Goal: Feedback & Contribution: Submit feedback/report problem

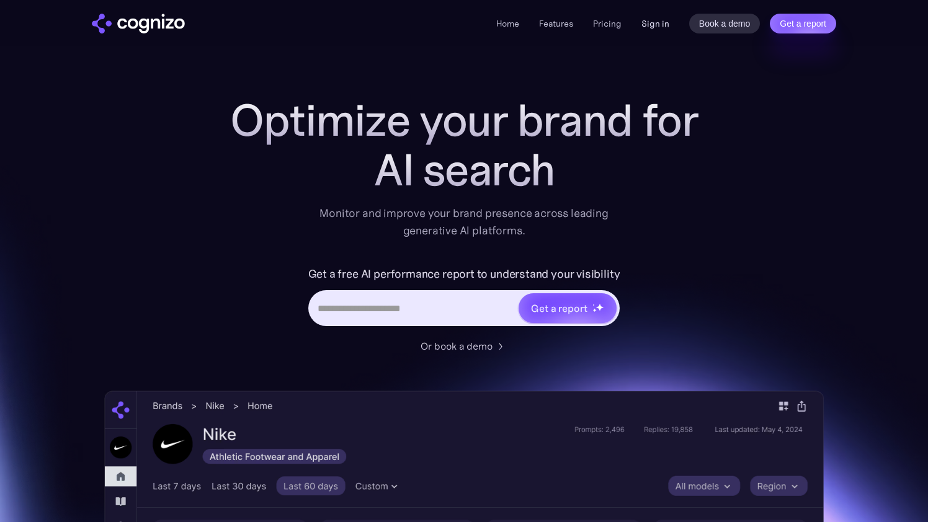
click at [656, 25] on link "Sign in" at bounding box center [656, 23] width 28 height 15
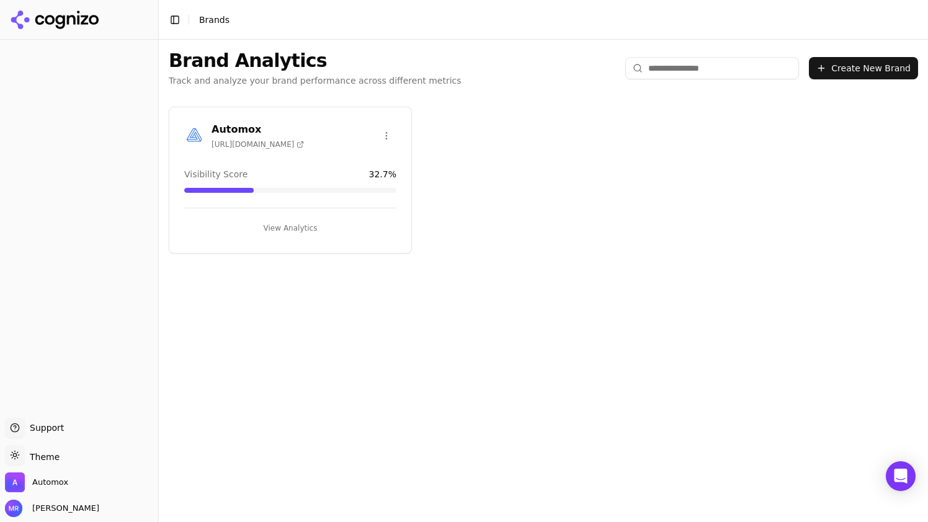
click at [285, 148] on span "[URL][DOMAIN_NAME]" at bounding box center [258, 145] width 92 height 10
click at [277, 221] on button "View Analytics" at bounding box center [290, 228] width 212 height 20
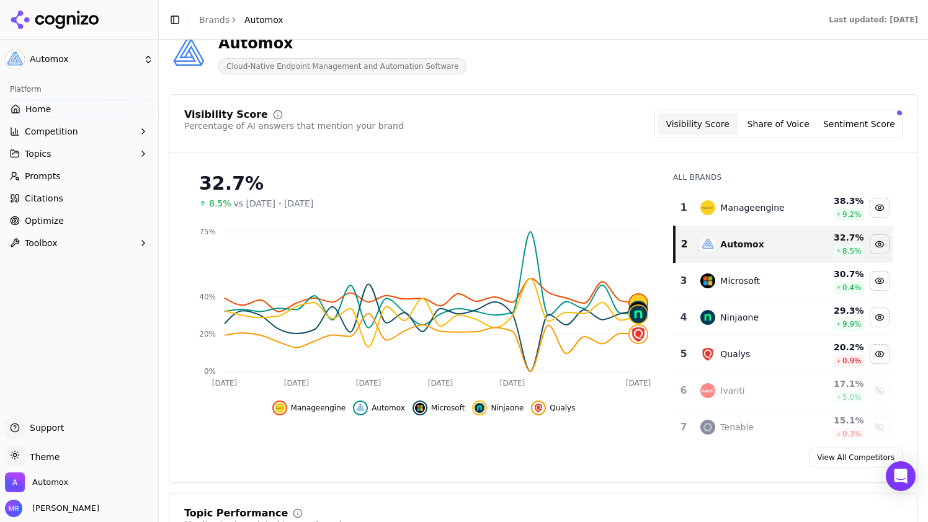
scroll to position [42, 0]
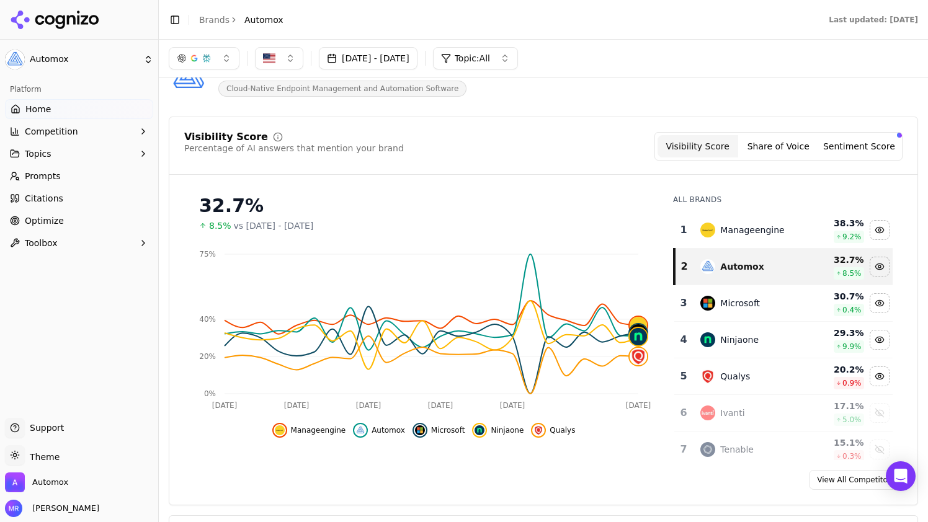
click at [418, 62] on button "[DATE] - [DATE]" at bounding box center [368, 58] width 99 height 22
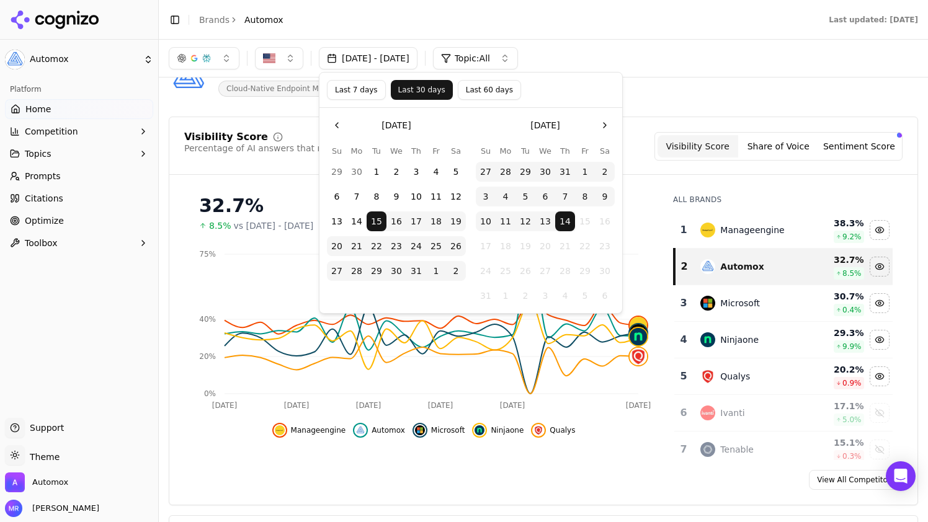
click at [359, 96] on button "Last 7 days" at bounding box center [356, 90] width 59 height 20
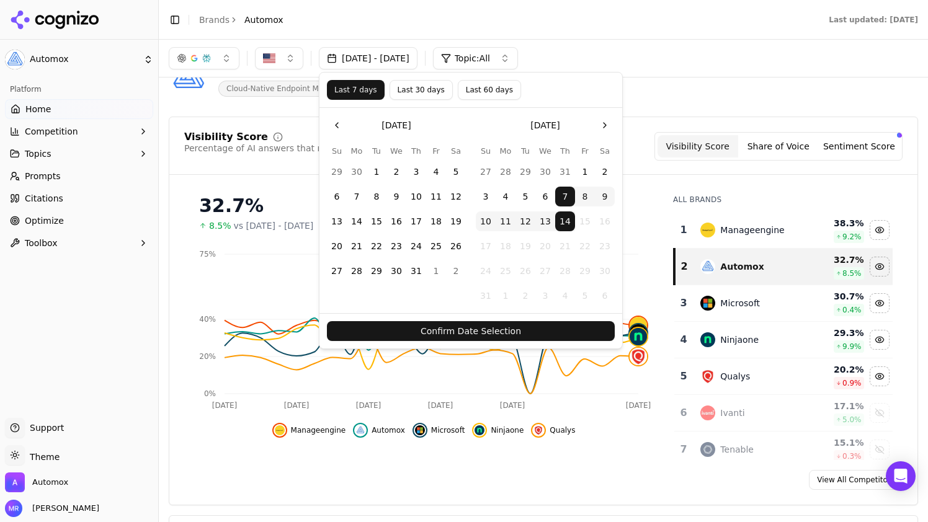
click at [422, 333] on button "Confirm Date Selection" at bounding box center [471, 331] width 288 height 20
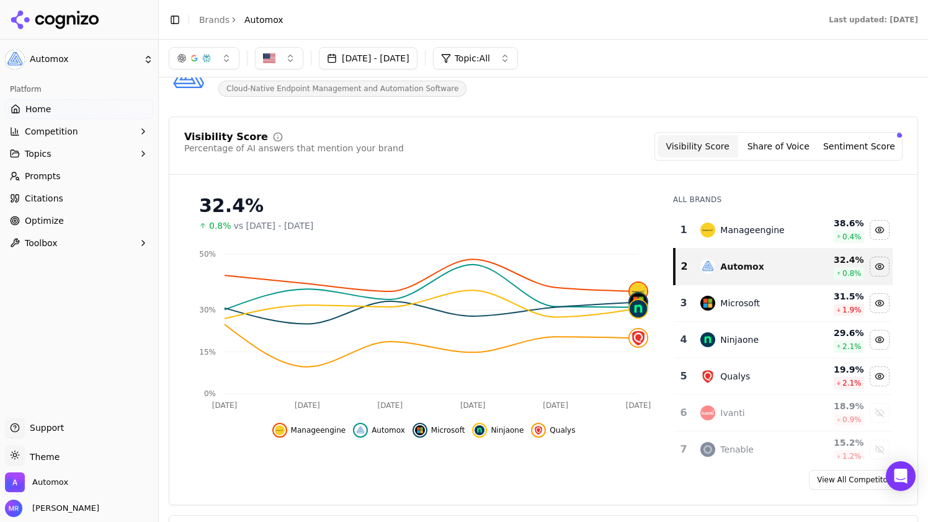
click at [54, 180] on span "Prompts" at bounding box center [43, 176] width 36 height 12
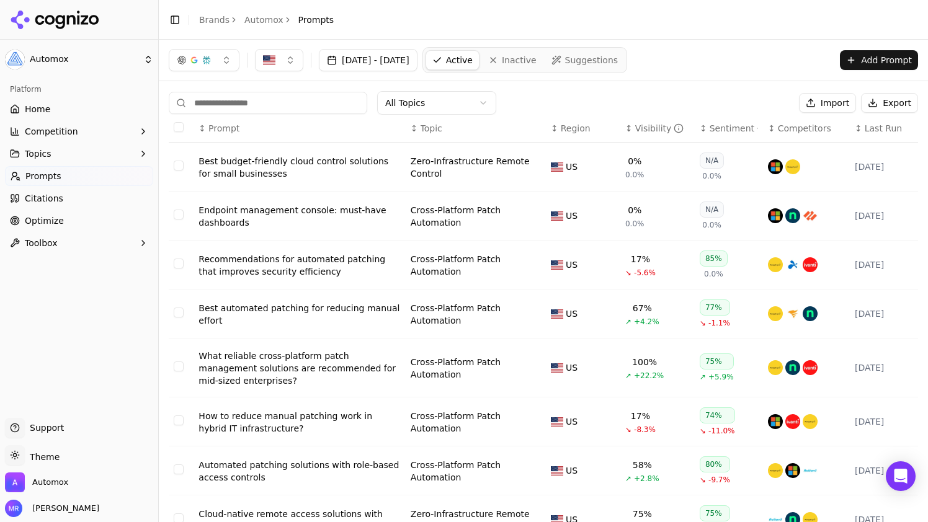
click at [897, 63] on button "Add Prompt" at bounding box center [879, 60] width 78 height 20
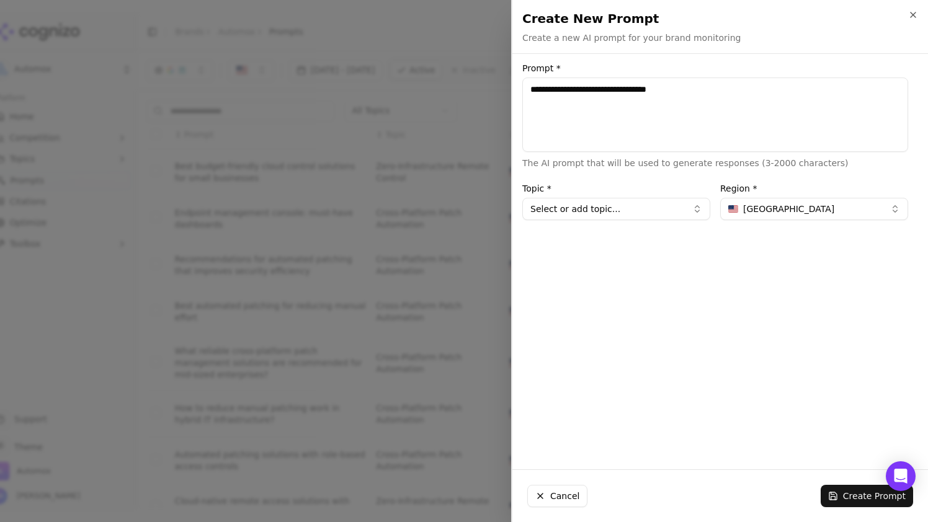
click at [535, 91] on textarea "**********" at bounding box center [715, 115] width 386 height 74
type textarea "**********"
click at [659, 210] on button "Select or add topic..." at bounding box center [616, 209] width 188 height 22
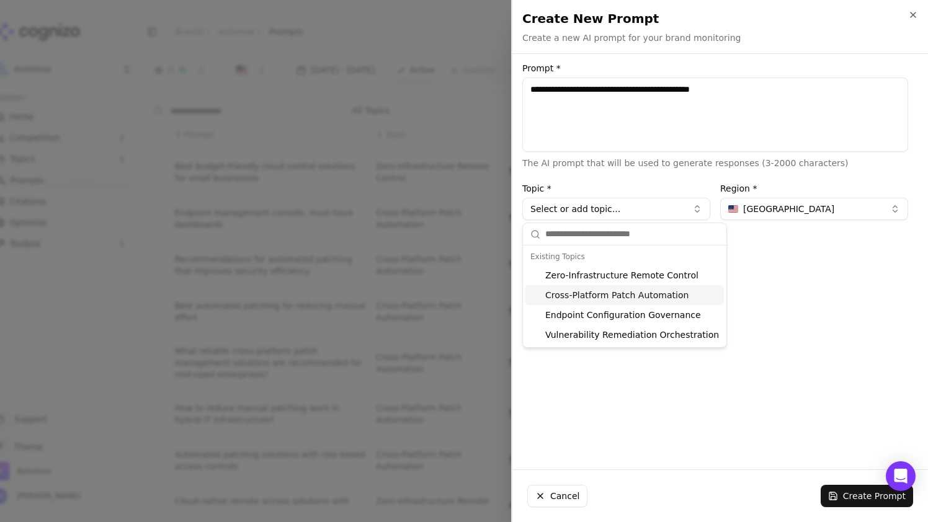
click at [644, 292] on div "Cross-Platform Patch Automation" at bounding box center [625, 295] width 199 height 20
type input "**********"
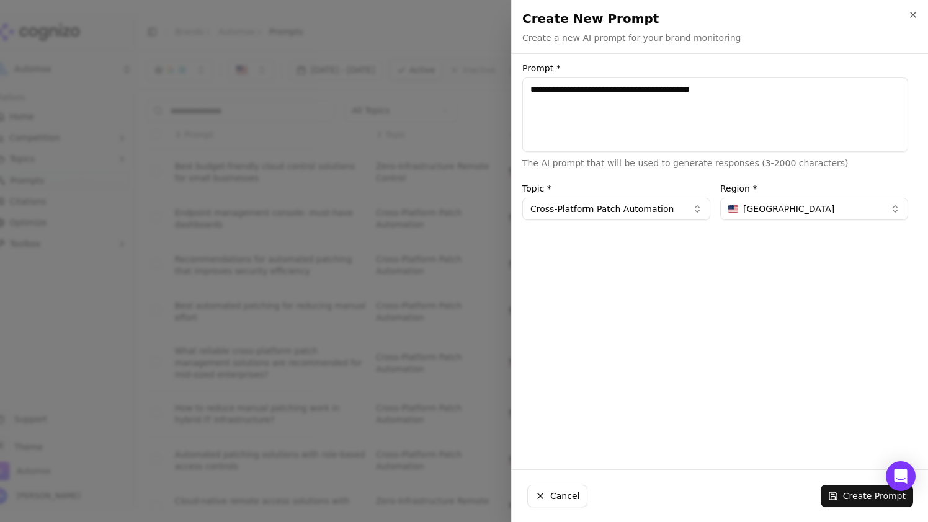
click at [843, 492] on button "Create Prompt" at bounding box center [867, 496] width 92 height 22
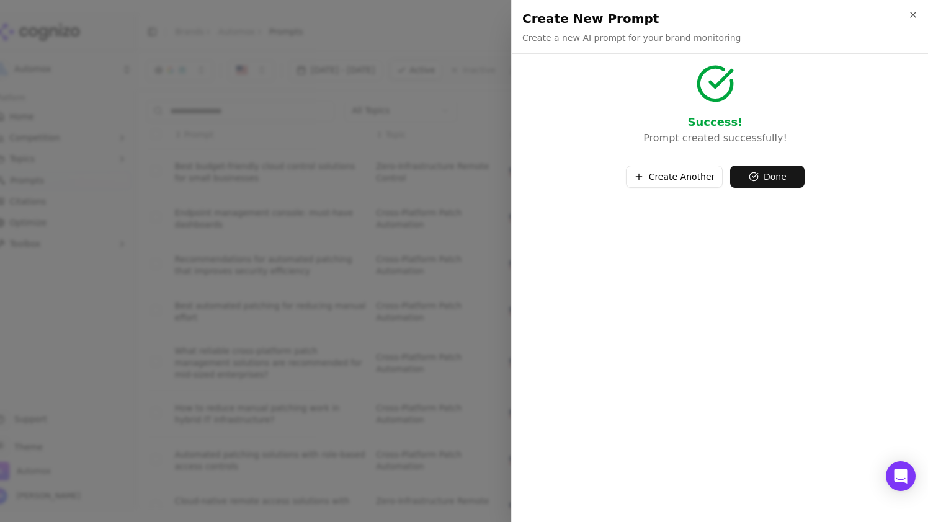
click at [784, 181] on button "Done" at bounding box center [767, 177] width 74 height 22
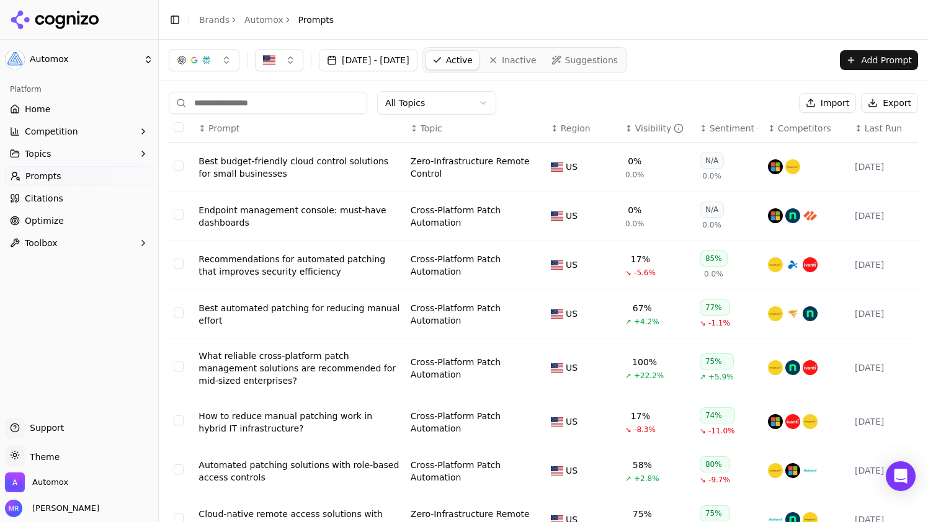
click at [625, 53] on link "Suggestions" at bounding box center [584, 60] width 79 height 20
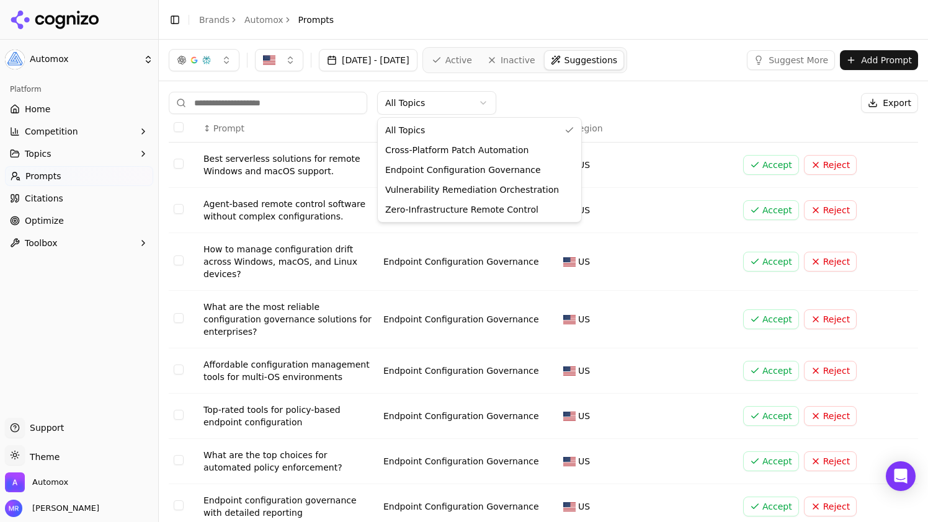
click at [458, 104] on html "Automox Platform Home Competition Topics Prompts Citations Optimize Toolbox Sup…" at bounding box center [464, 261] width 928 height 522
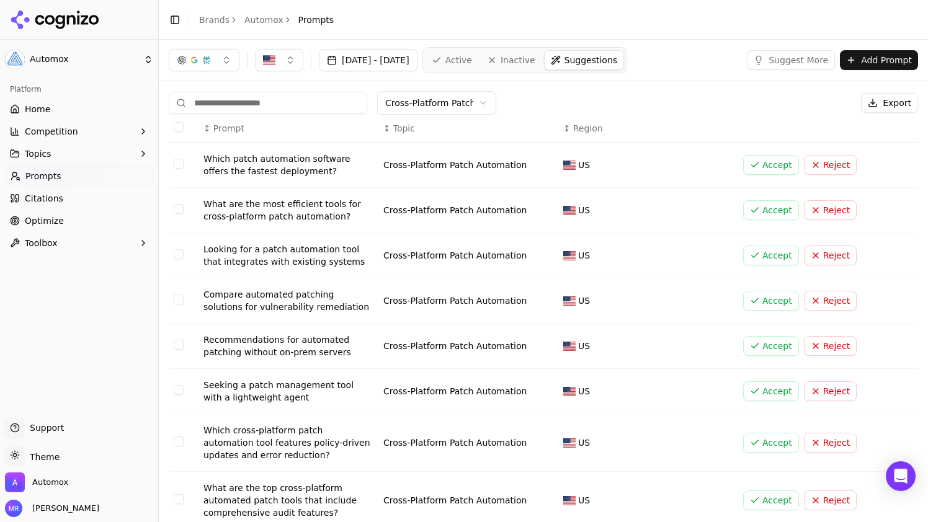
click at [767, 163] on button "Accept" at bounding box center [771, 165] width 56 height 20
click at [778, 214] on button "Accept" at bounding box center [771, 210] width 56 height 20
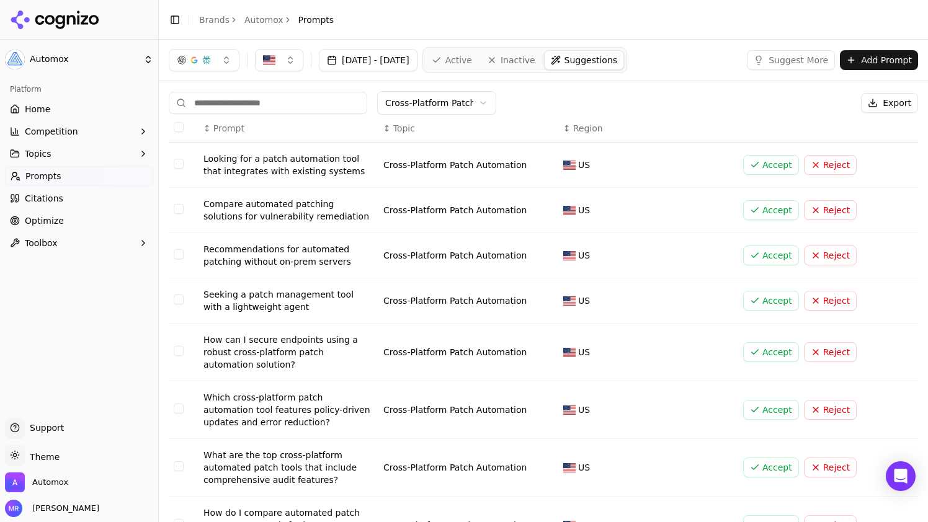
click at [782, 208] on button "Accept" at bounding box center [771, 210] width 56 height 20
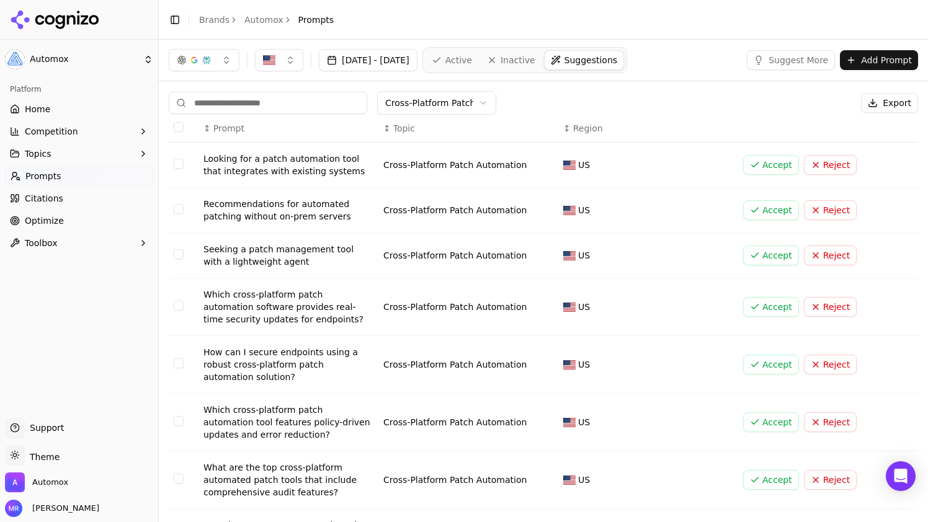
click at [765, 168] on button "Accept" at bounding box center [771, 165] width 56 height 20
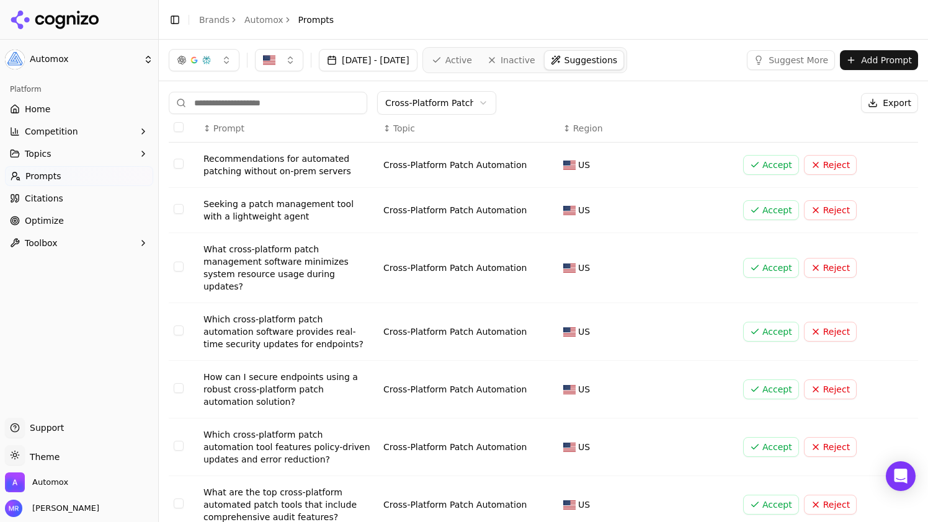
click at [783, 160] on button "Accept" at bounding box center [771, 165] width 56 height 20
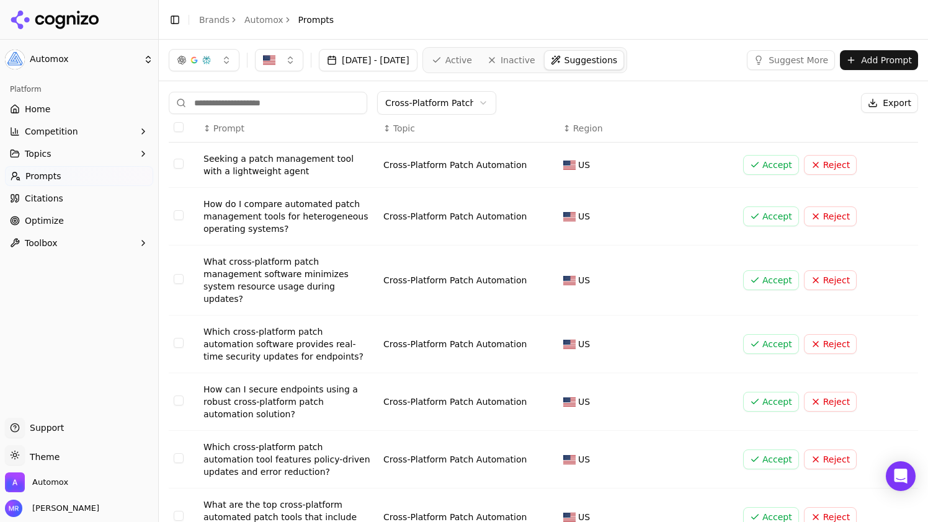
click at [752, 219] on button "Accept" at bounding box center [771, 217] width 56 height 20
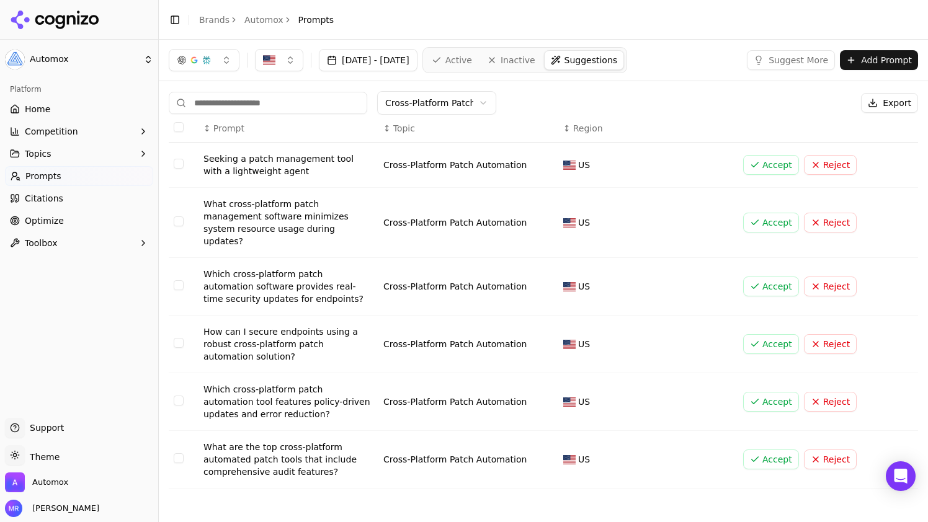
click at [770, 338] on button "Accept" at bounding box center [771, 344] width 56 height 20
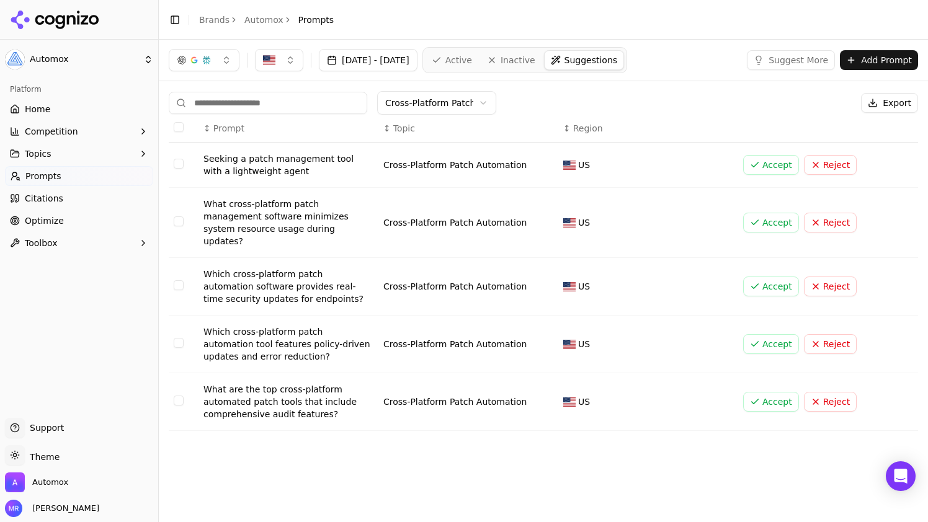
click at [771, 277] on button "Accept" at bounding box center [771, 287] width 56 height 20
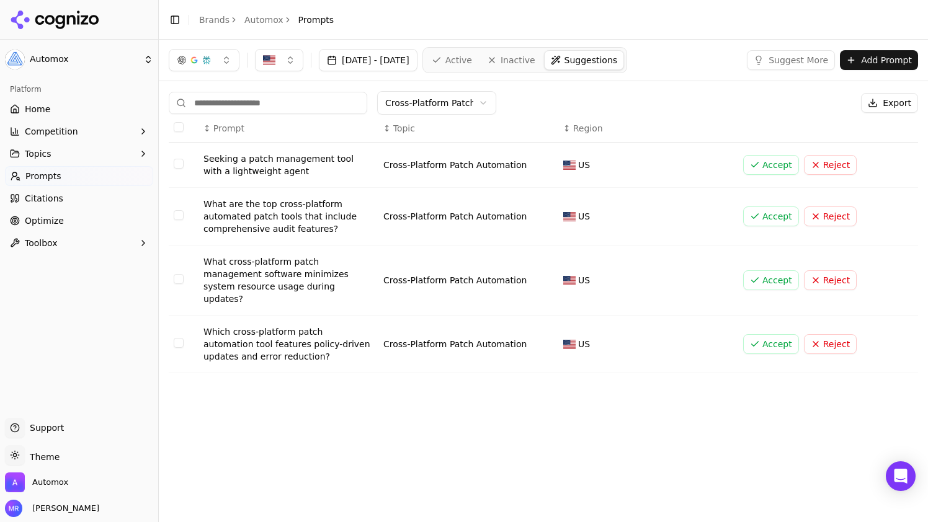
click at [775, 336] on button "Accept" at bounding box center [771, 344] width 56 height 20
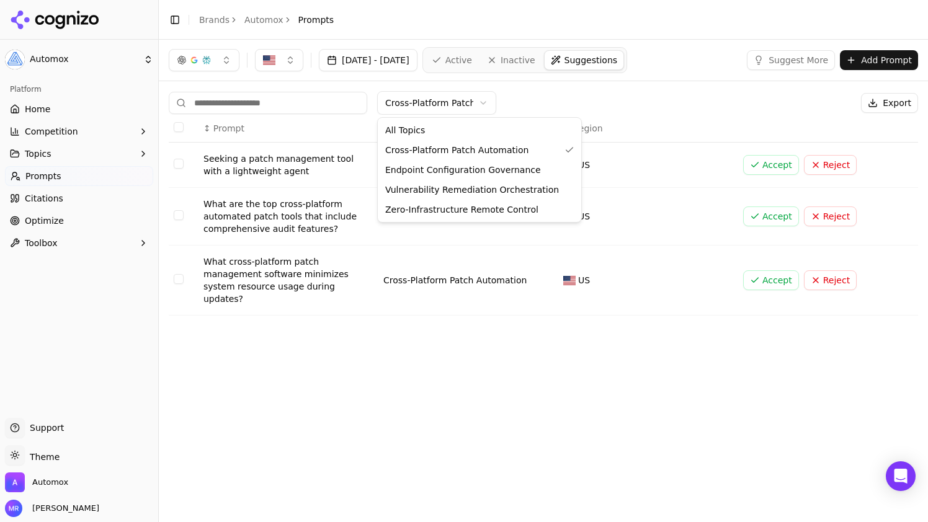
click at [453, 100] on html "Automox Platform Home Competition Topics Prompts Citations Optimize Toolbox Sup…" at bounding box center [464, 261] width 928 height 522
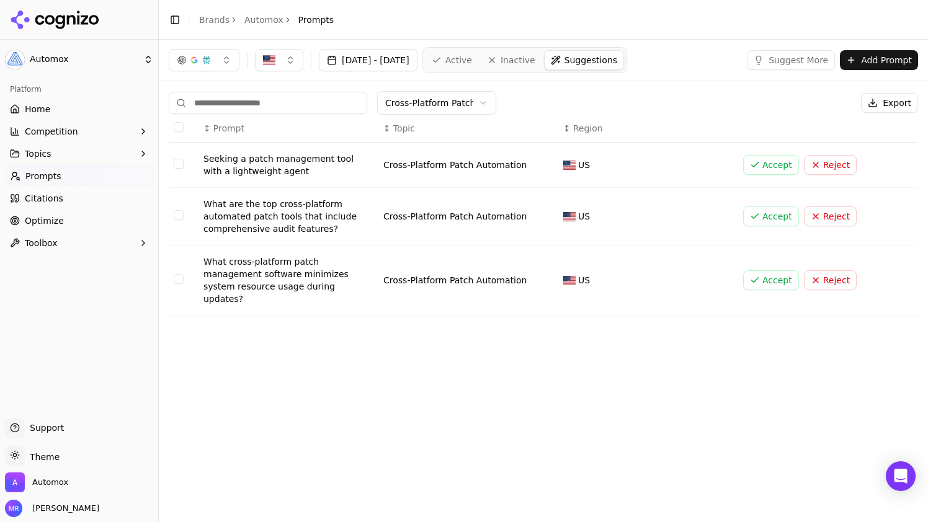
click at [516, 102] on html "Automox Platform Home Competition Topics Prompts Citations Optimize Toolbox Sup…" at bounding box center [464, 261] width 928 height 522
click at [478, 67] on link "Active" at bounding box center [452, 60] width 53 height 20
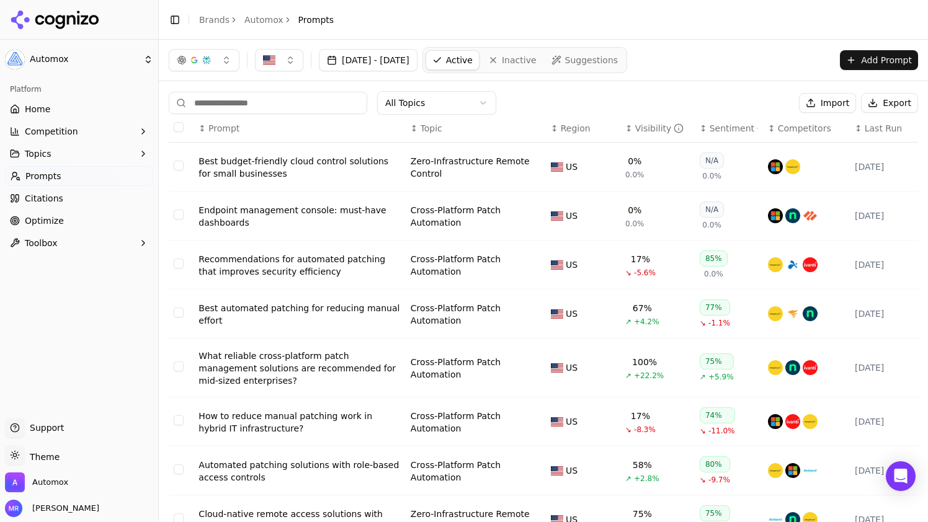
click at [883, 58] on button "Add Prompt" at bounding box center [879, 60] width 78 height 20
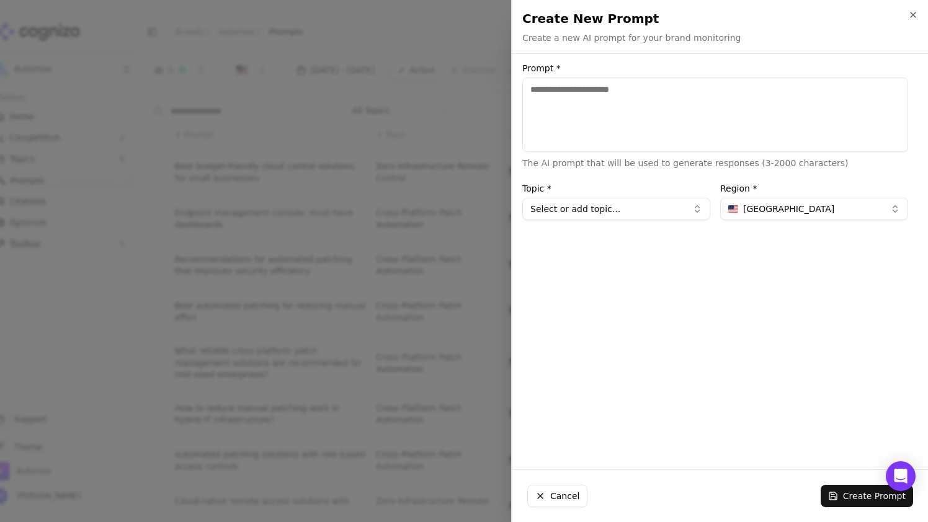
click at [658, 211] on button "Select or add topic..." at bounding box center [616, 209] width 188 height 22
type input "*"
type input "**********"
click at [535, 277] on div "Create " IT Operations Reporting "" at bounding box center [610, 276] width 168 height 20
click at [614, 96] on textarea "Prompt *" at bounding box center [715, 115] width 386 height 74
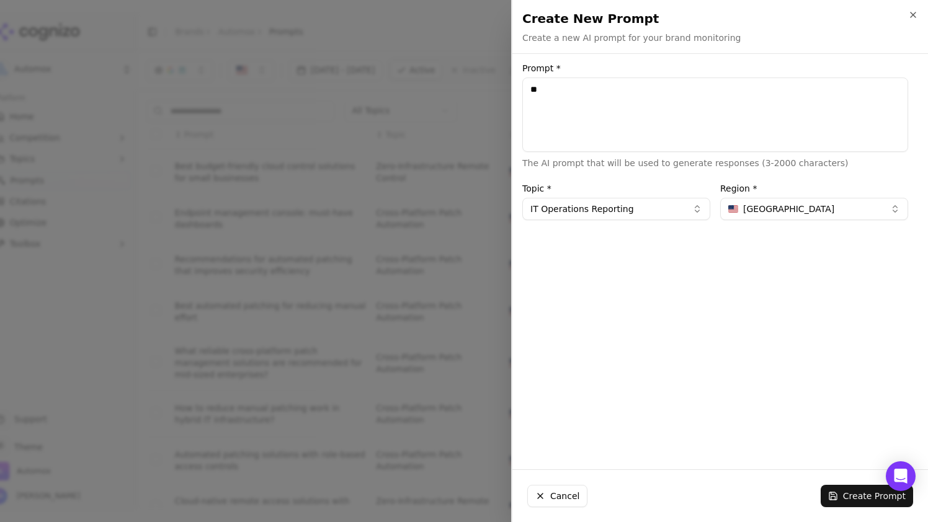
type textarea "*"
type textarea "**********"
click at [838, 497] on button "Create Prompt" at bounding box center [867, 496] width 92 height 22
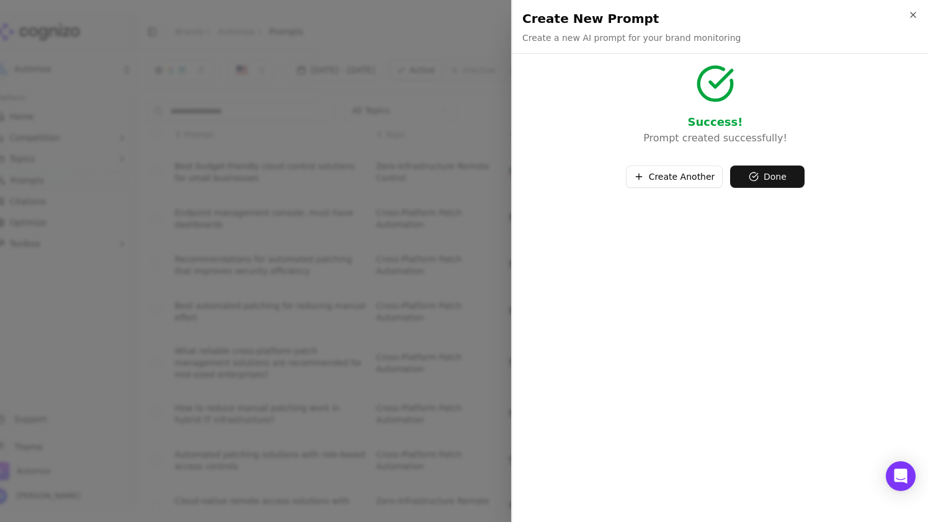
click at [781, 182] on button "Done" at bounding box center [767, 177] width 74 height 22
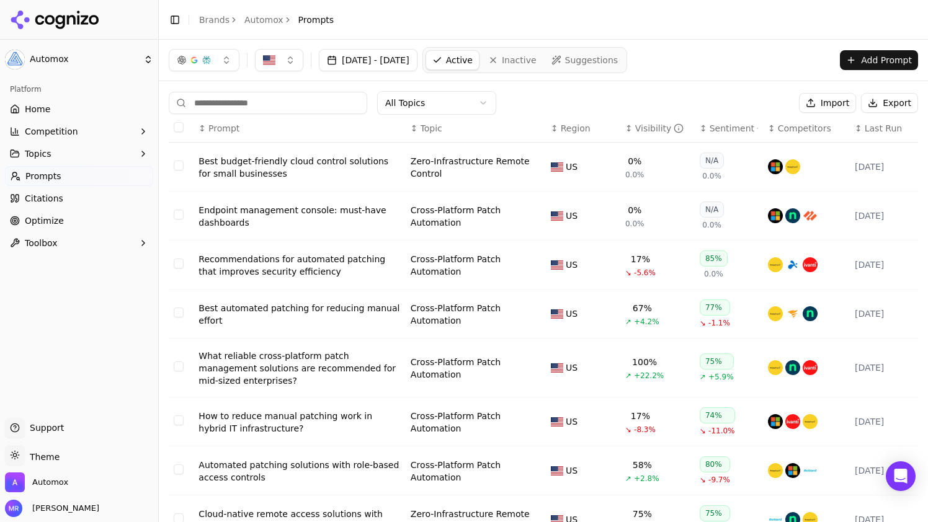
click at [865, 58] on button "Add Prompt" at bounding box center [879, 60] width 78 height 20
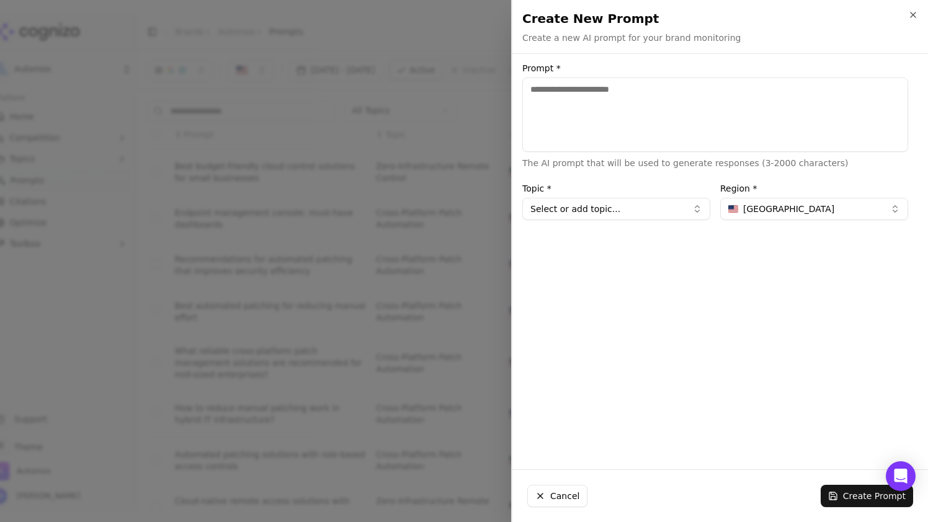
click at [641, 222] on div "Prompt * The AI prompt that will be used to generate responses (3-2000 characte…" at bounding box center [715, 262] width 406 height 396
click at [641, 217] on button "Select or add topic..." at bounding box center [616, 209] width 188 height 22
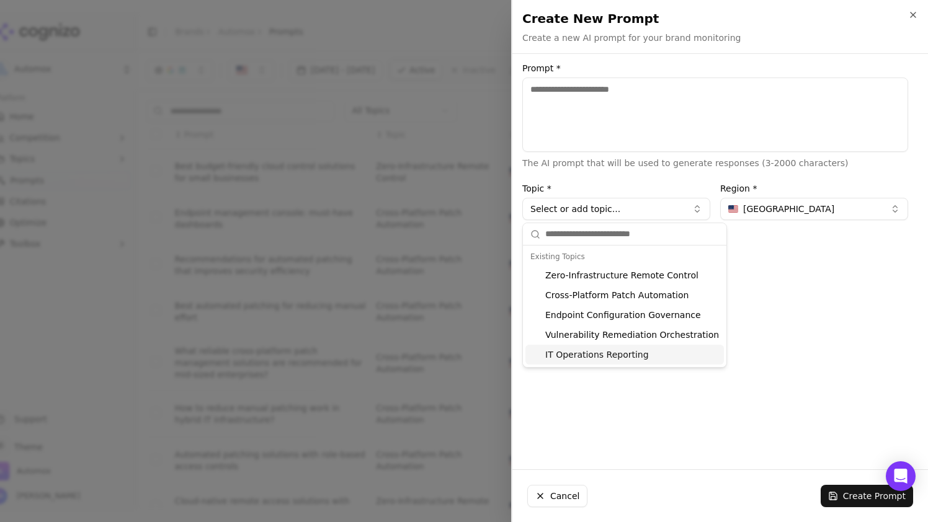
click at [614, 358] on div "IT Operations Reporting" at bounding box center [625, 355] width 199 height 20
type input "**********"
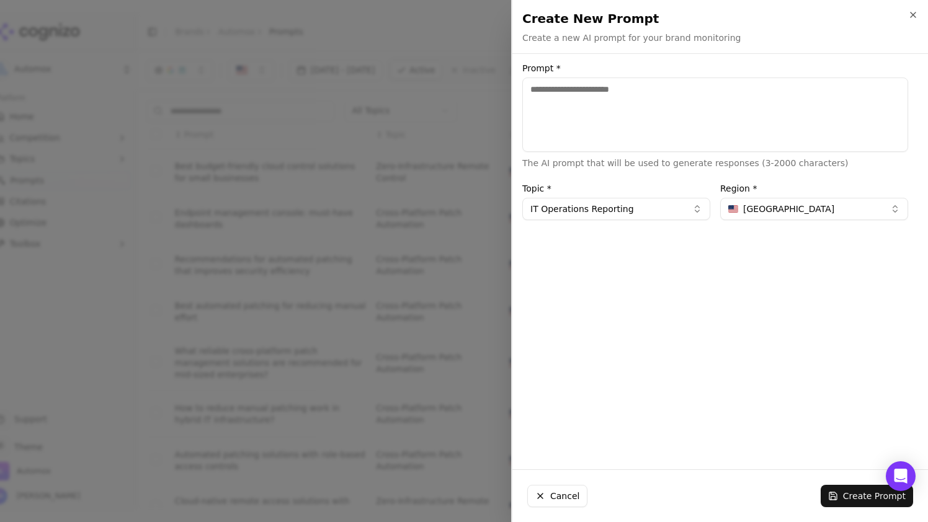
click at [599, 92] on textarea "Prompt *" at bounding box center [715, 115] width 386 height 74
type textarea "**********"
click at [851, 496] on button "Create Prompt" at bounding box center [867, 496] width 92 height 22
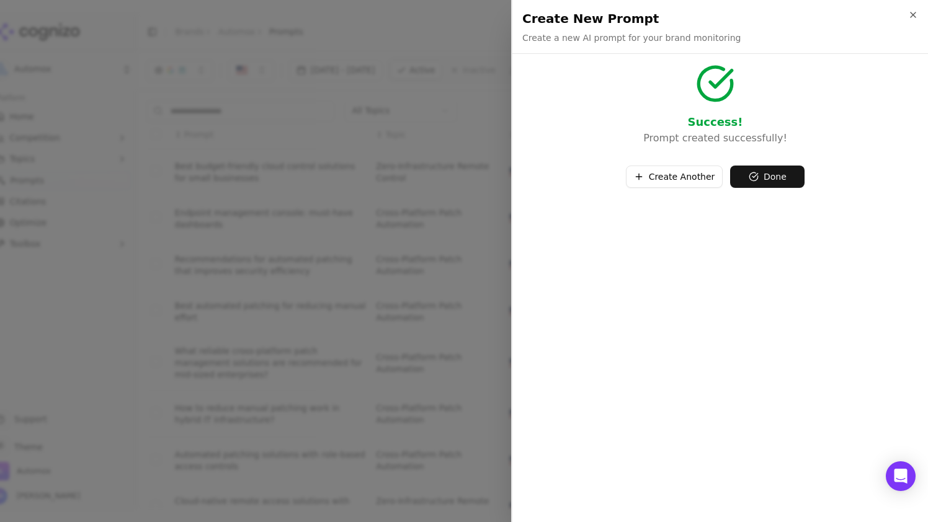
click at [776, 184] on button "Done" at bounding box center [767, 177] width 74 height 22
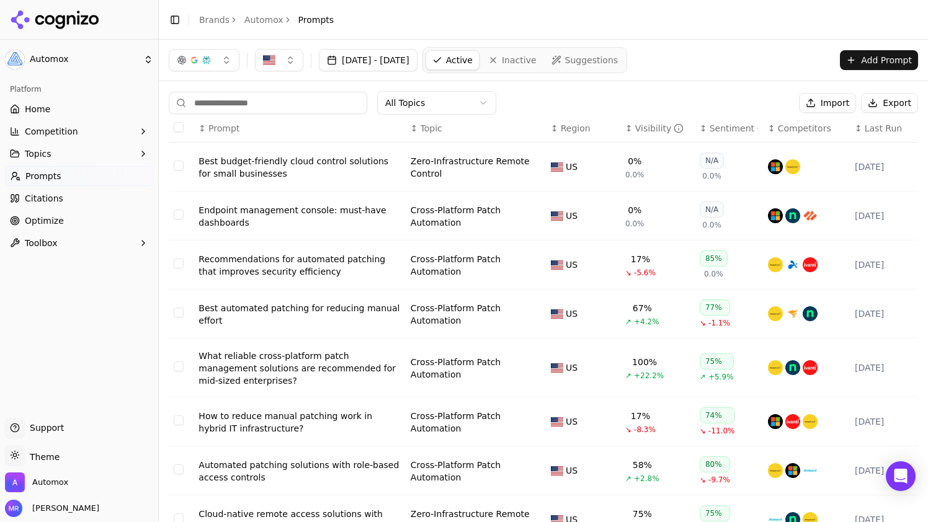
click at [867, 57] on button "Add Prompt" at bounding box center [879, 60] width 78 height 20
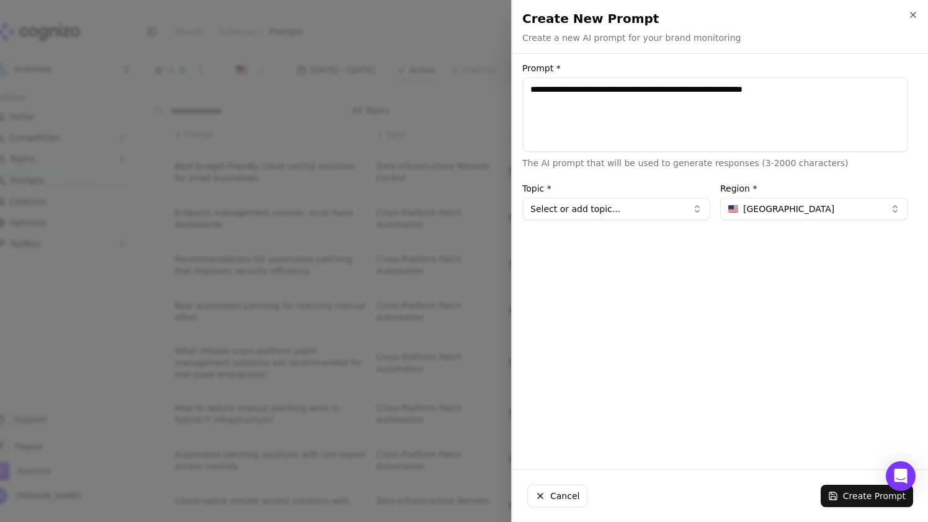
type textarea "**********"
click at [626, 215] on button "Select or add topic..." at bounding box center [616, 209] width 188 height 22
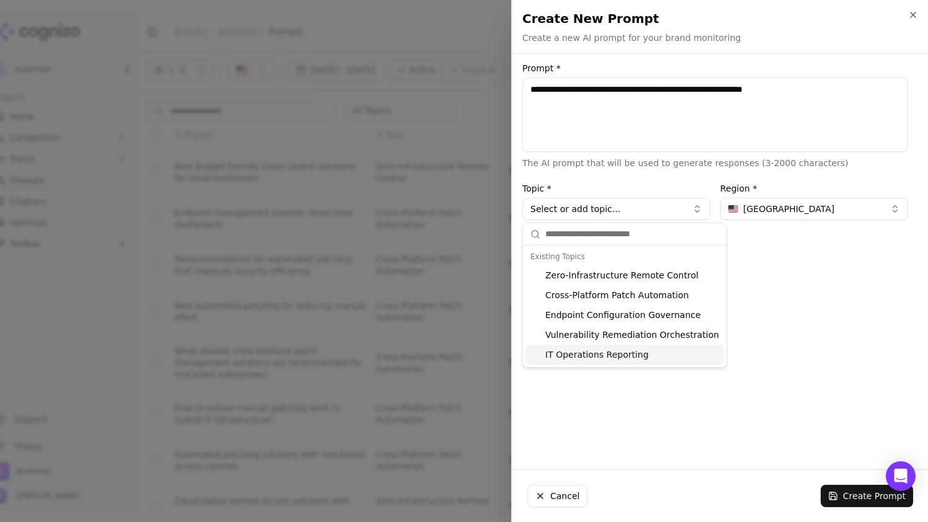
click at [619, 360] on div "IT Operations Reporting" at bounding box center [625, 355] width 199 height 20
type input "**********"
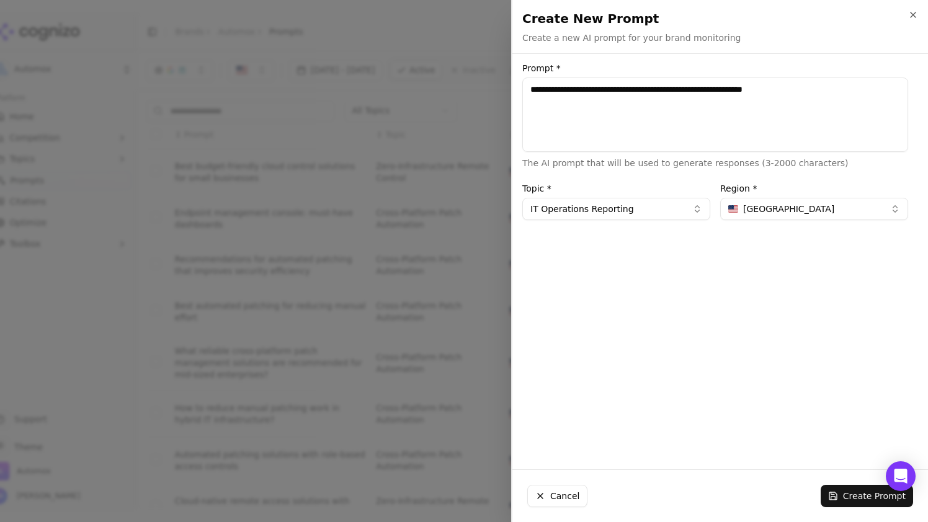
click at [858, 498] on button "Create Prompt" at bounding box center [867, 496] width 92 height 22
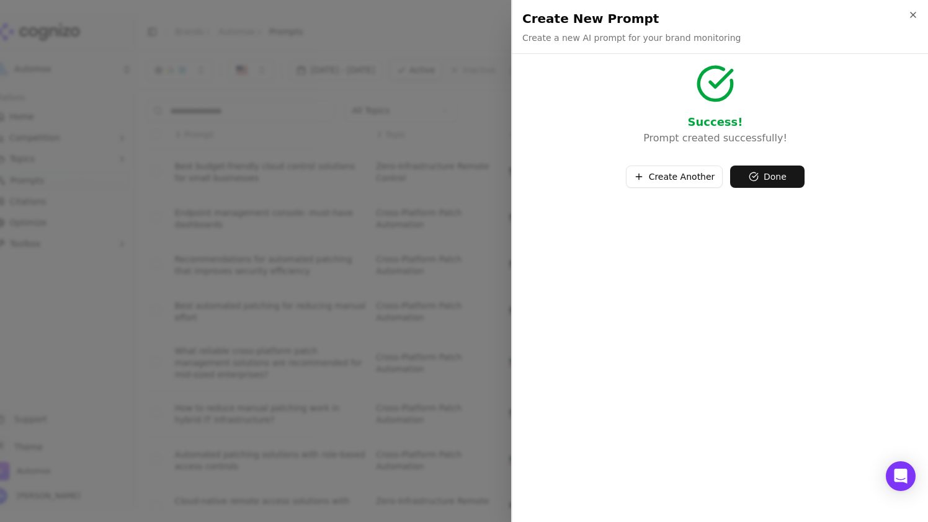
click at [671, 170] on button "Create Another" at bounding box center [674, 177] width 97 height 22
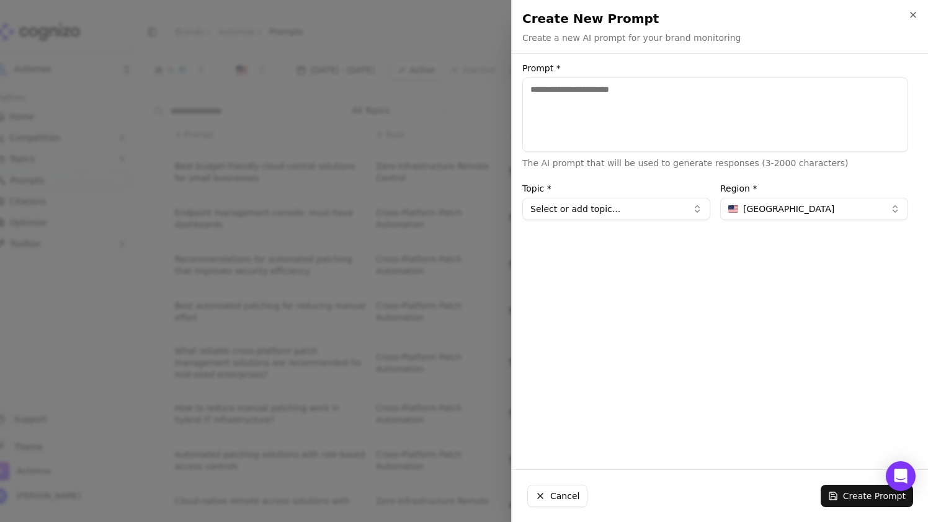
click at [602, 112] on textarea "Prompt *" at bounding box center [715, 115] width 386 height 74
paste textarea "**********"
click at [534, 88] on textarea "**********" at bounding box center [715, 115] width 386 height 74
type textarea "**********"
click at [638, 202] on button "Select or add topic..." at bounding box center [616, 209] width 188 height 22
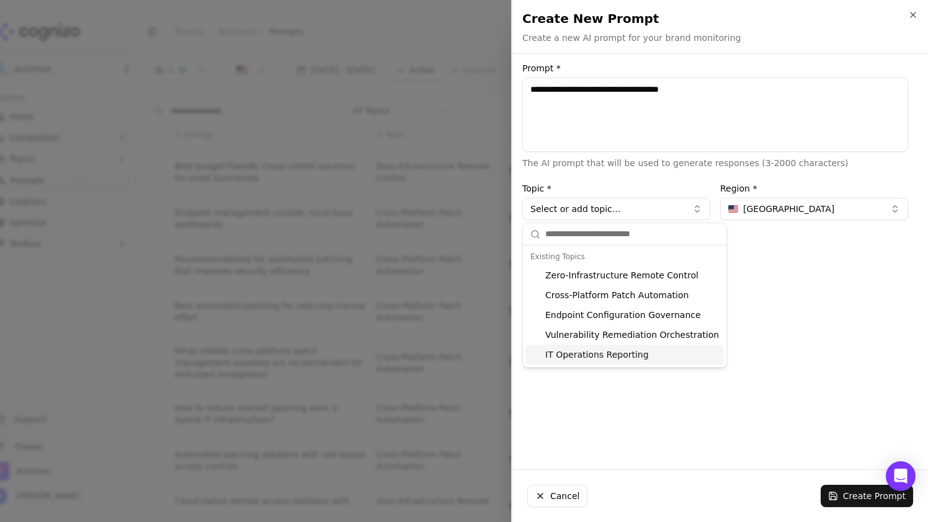
click at [613, 349] on div "IT Operations Reporting" at bounding box center [625, 355] width 199 height 20
type input "**********"
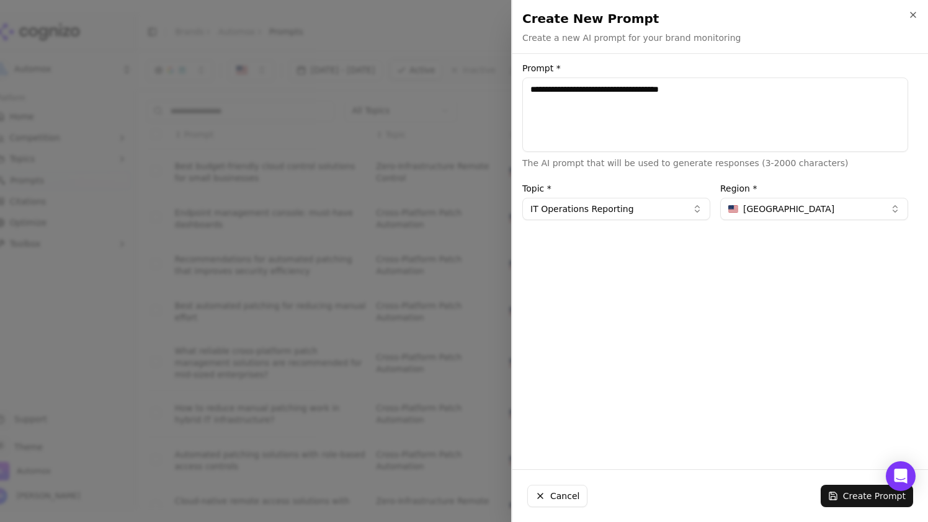
click at [843, 491] on button "Create Prompt" at bounding box center [867, 496] width 92 height 22
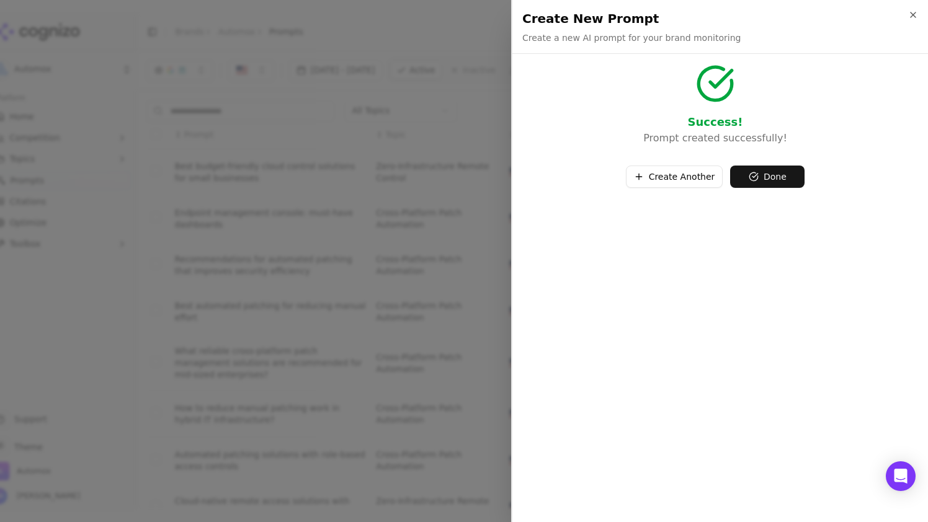
click at [774, 178] on button "Done" at bounding box center [767, 177] width 74 height 22
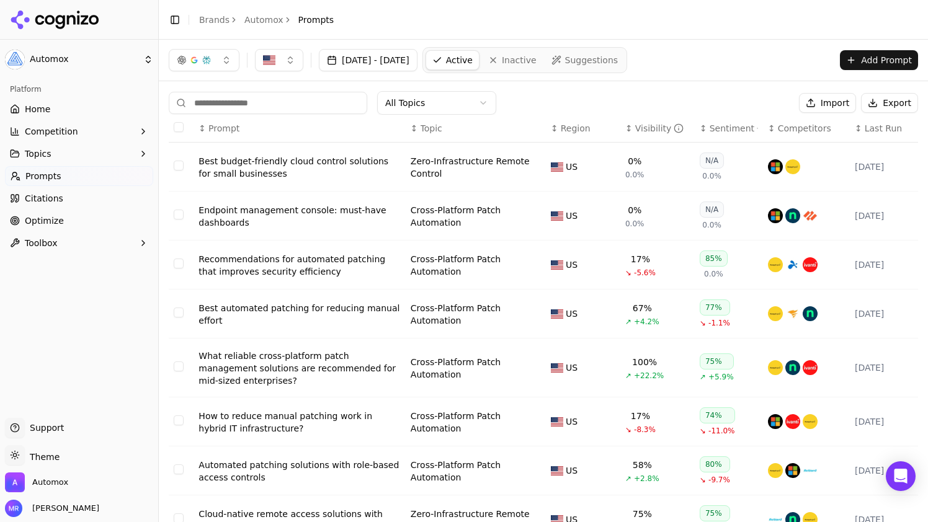
click at [79, 107] on link "Home" at bounding box center [79, 109] width 148 height 20
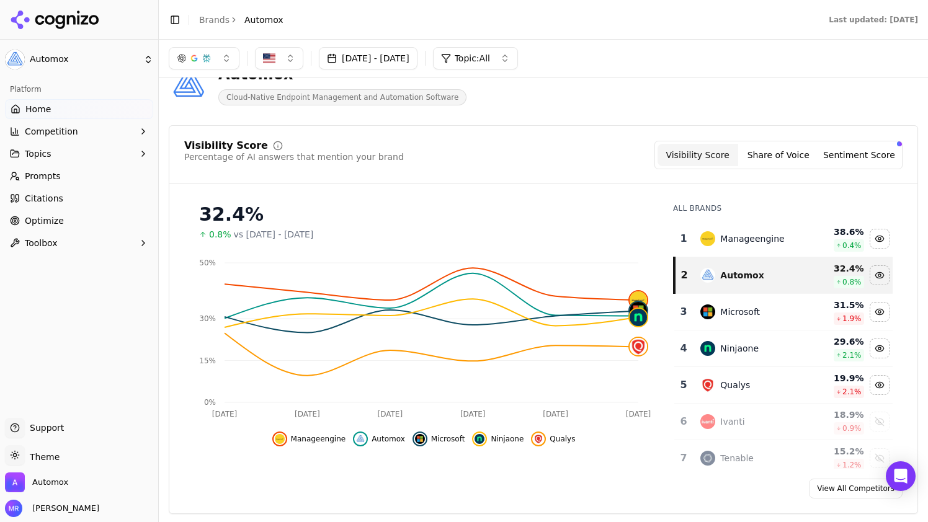
scroll to position [37, 0]
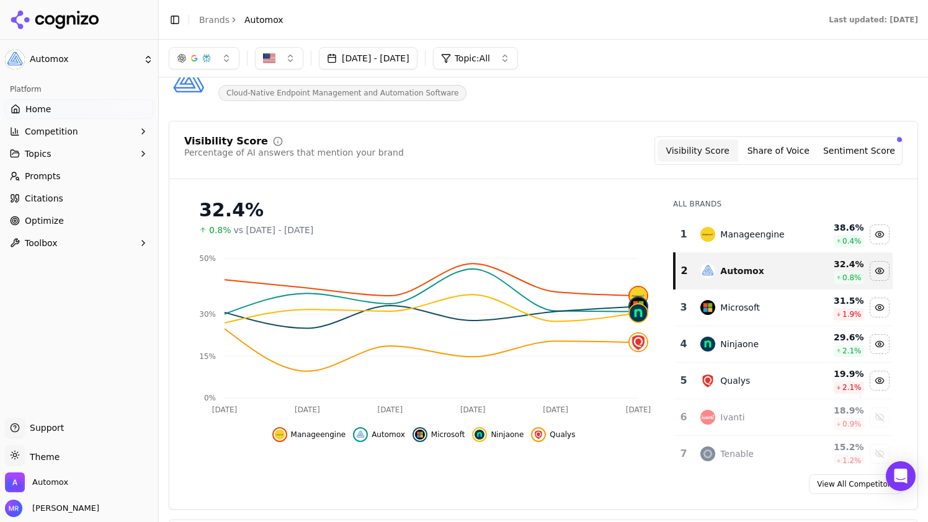
click at [869, 146] on button "Sentiment Score" at bounding box center [859, 151] width 81 height 22
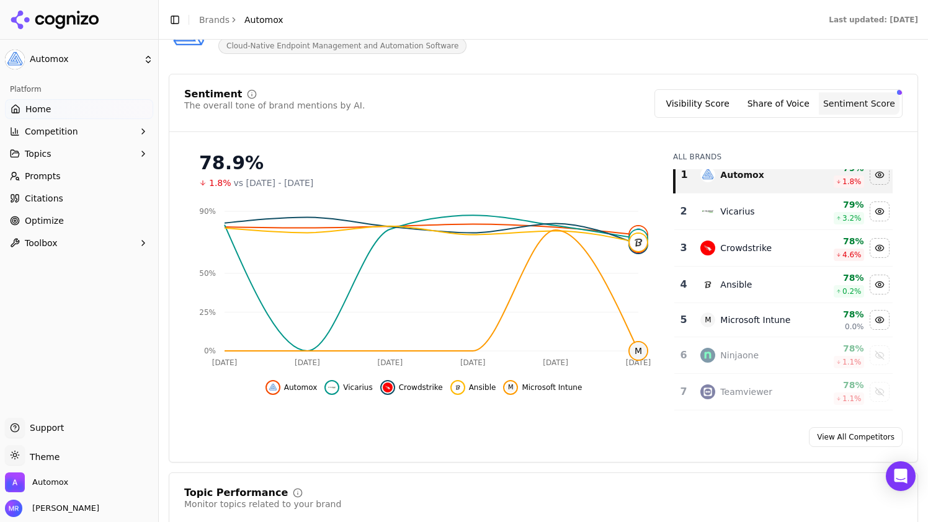
scroll to position [11, 0]
click at [743, 213] on div "Vicarius" at bounding box center [737, 213] width 34 height 12
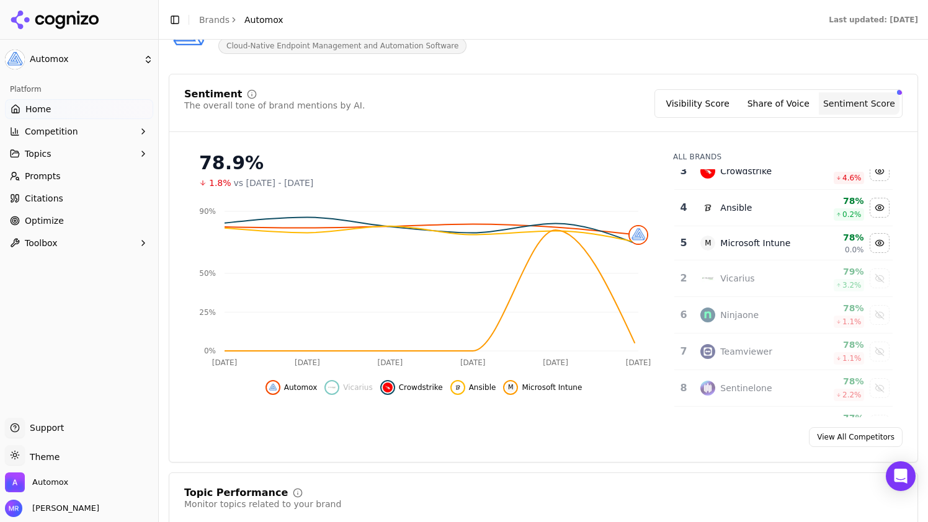
scroll to position [55, 0]
click at [806, 279] on td "79% 3.2 %" at bounding box center [836, 276] width 60 height 37
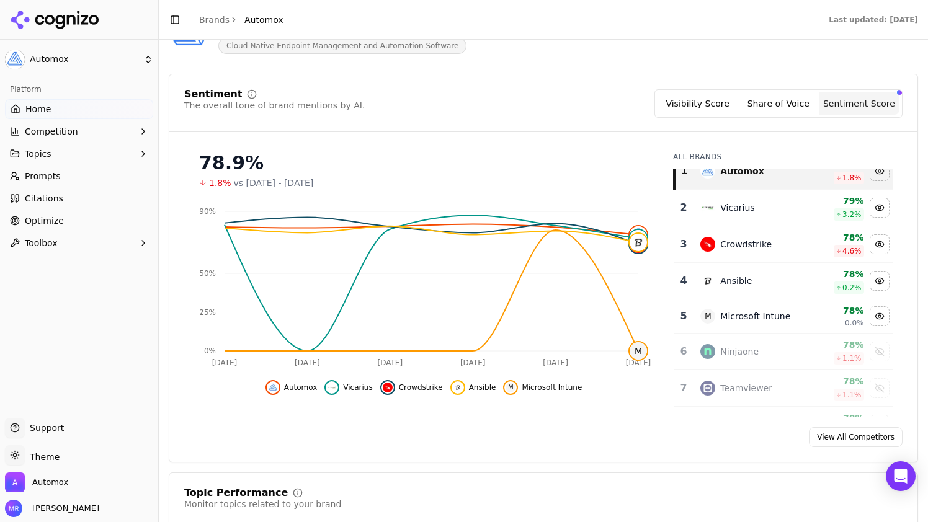
scroll to position [9, 0]
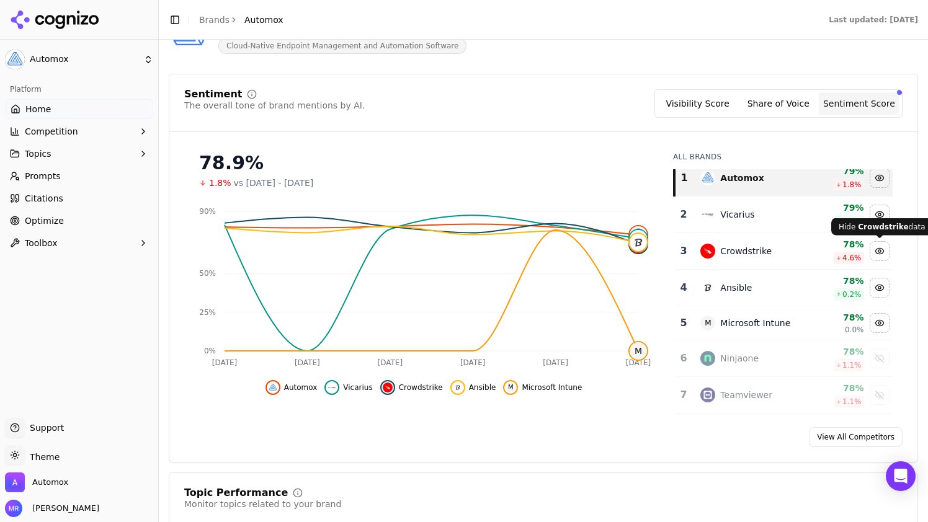
click at [880, 252] on div "Hide crowdstrike data" at bounding box center [879, 251] width 19 height 19
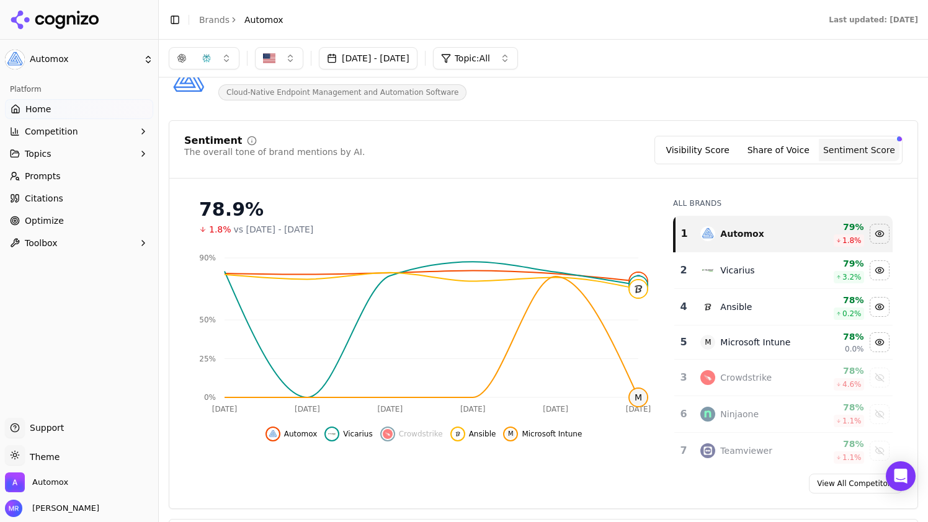
scroll to position [0, 0]
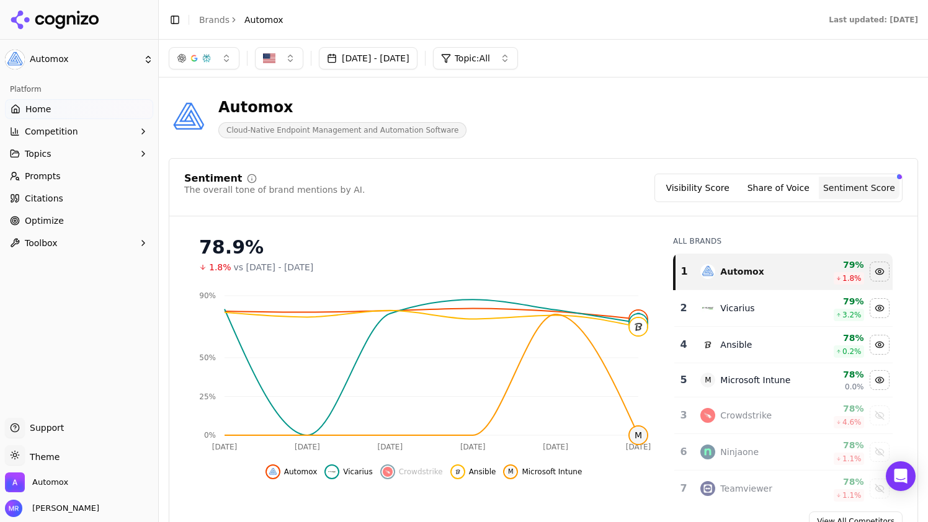
click at [372, 67] on button "[DATE] - [DATE]" at bounding box center [368, 58] width 99 height 22
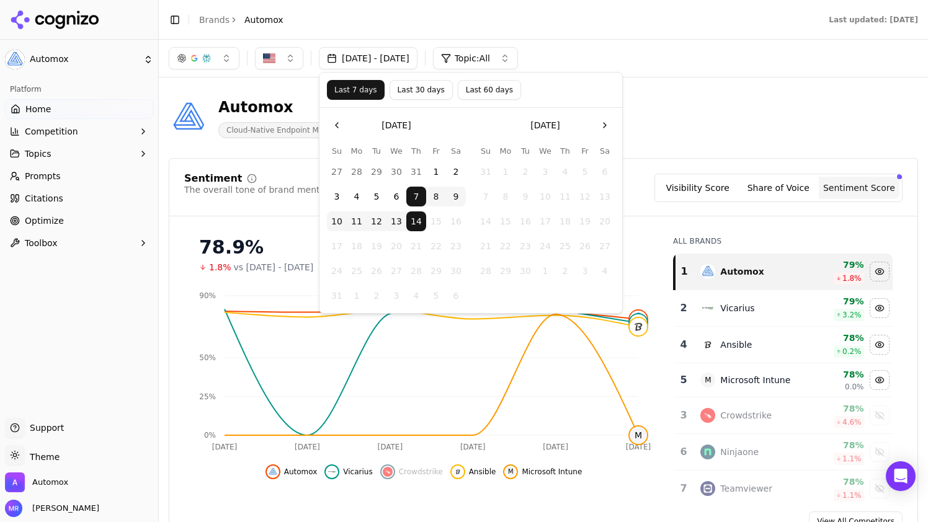
click at [435, 91] on button "Last 30 days" at bounding box center [421, 90] width 63 height 20
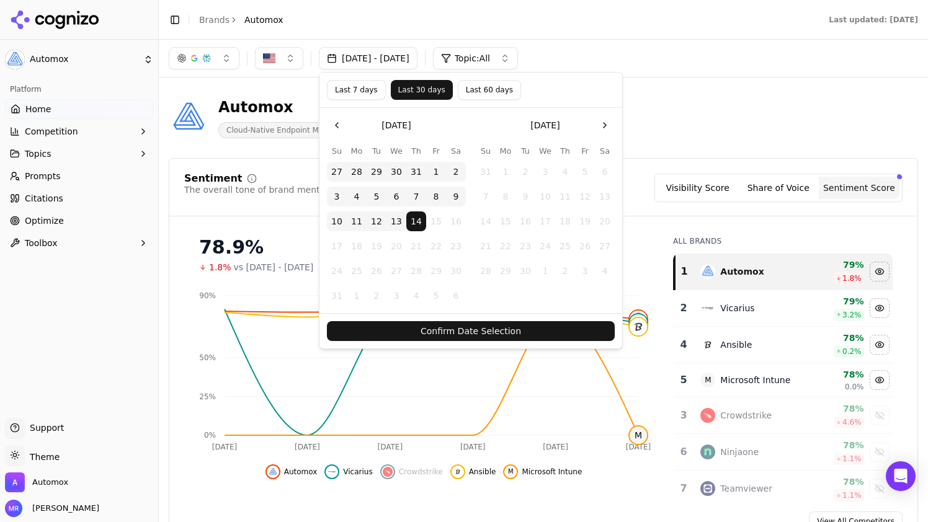
click at [478, 325] on button "Confirm Date Selection" at bounding box center [471, 331] width 288 height 20
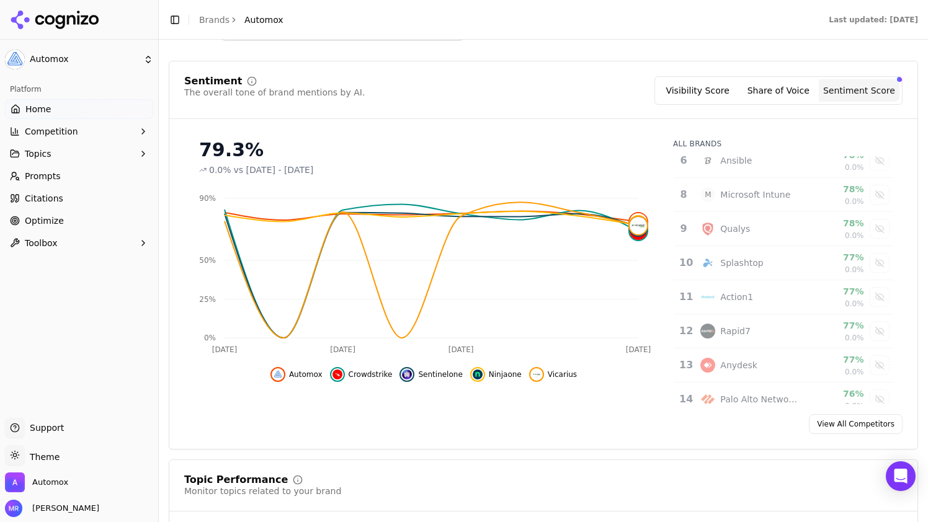
scroll to position [218, 0]
click at [878, 196] on div "Show microsoft intune data" at bounding box center [879, 193] width 19 height 19
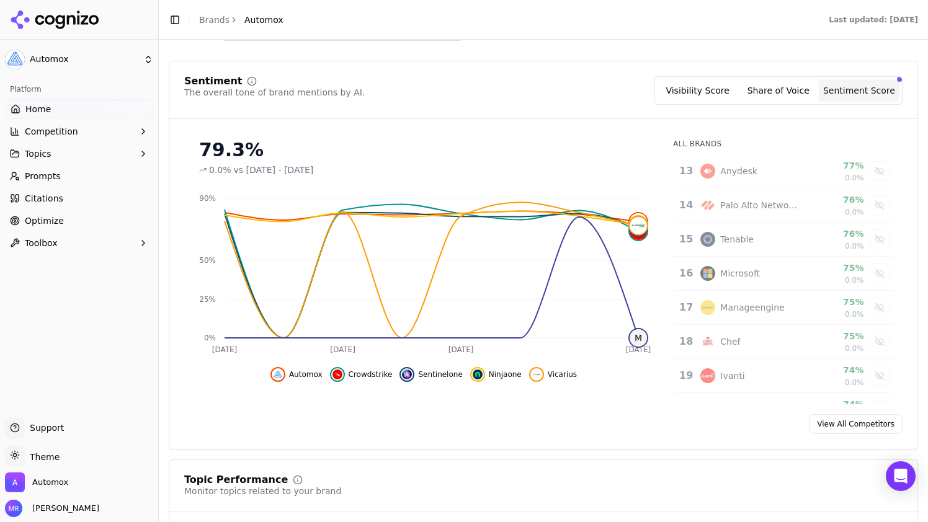
scroll to position [414, 0]
click at [879, 303] on div "Show manageengine data" at bounding box center [879, 304] width 19 height 19
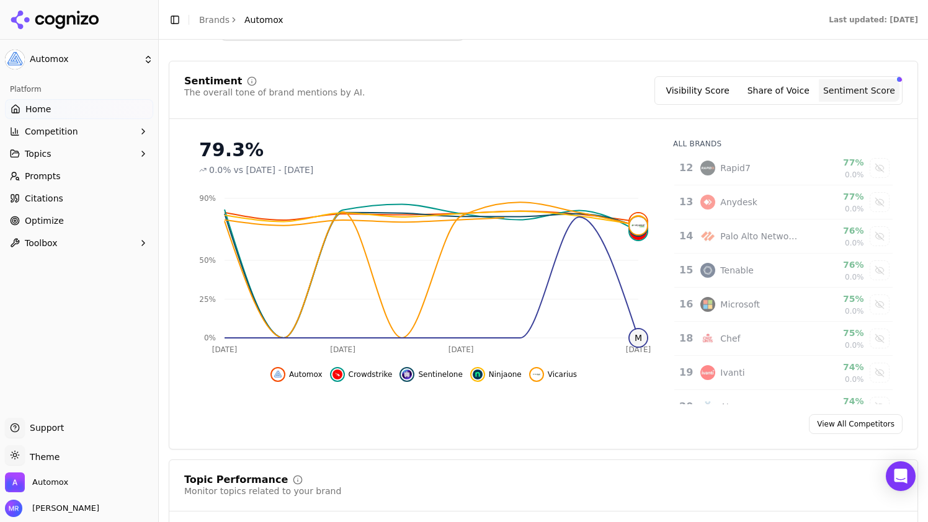
click at [879, 303] on div "Show microsoft data" at bounding box center [879, 304] width 19 height 19
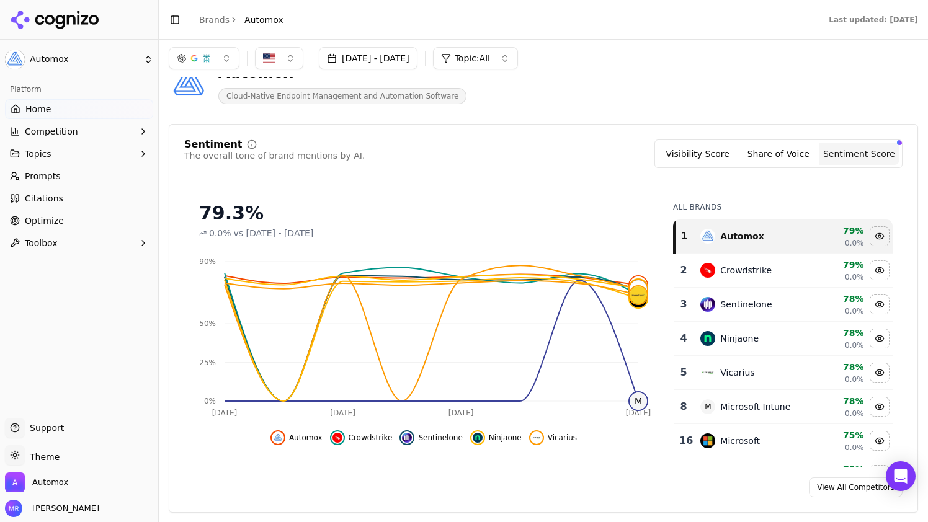
scroll to position [3, 0]
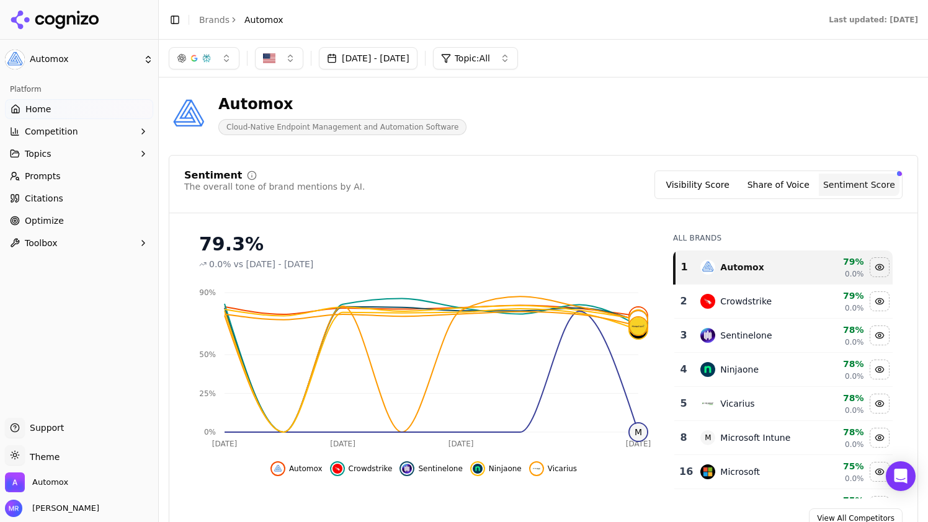
click at [392, 61] on button "[DATE] - [DATE]" at bounding box center [368, 58] width 99 height 22
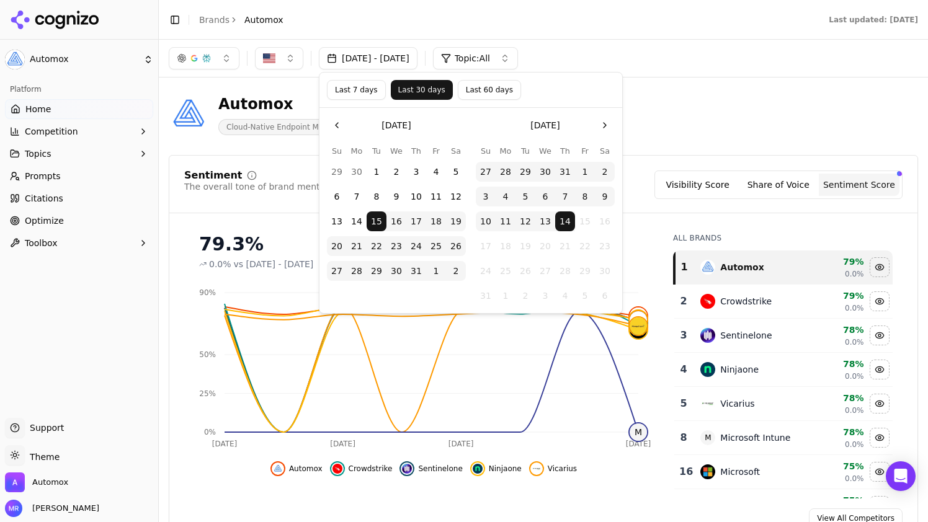
click at [364, 93] on button "Last 7 days" at bounding box center [356, 90] width 59 height 20
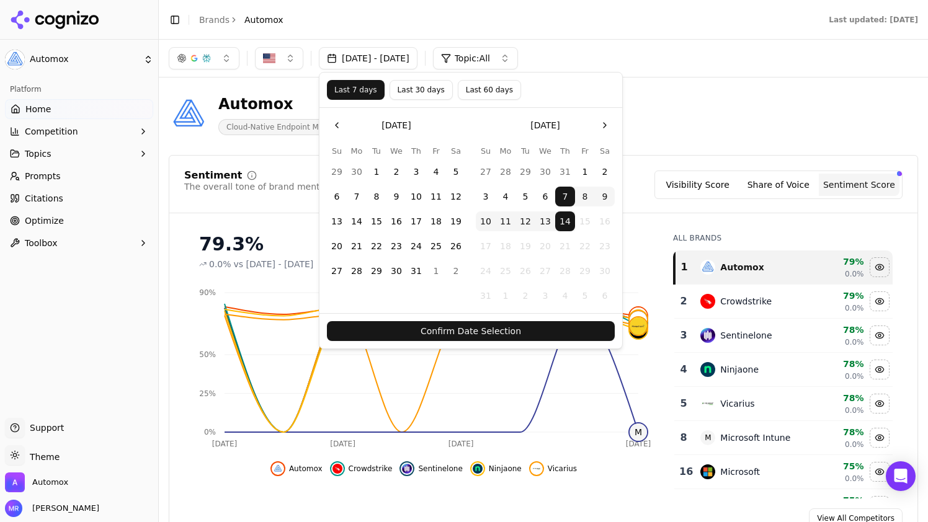
click at [544, 330] on button "Confirm Date Selection" at bounding box center [471, 331] width 288 height 20
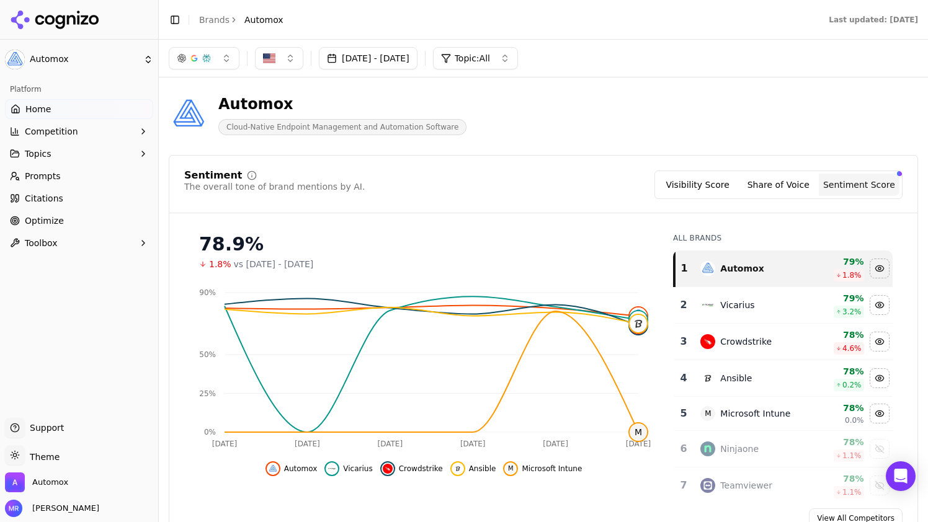
click at [418, 64] on button "[DATE] - [DATE]" at bounding box center [368, 58] width 99 height 22
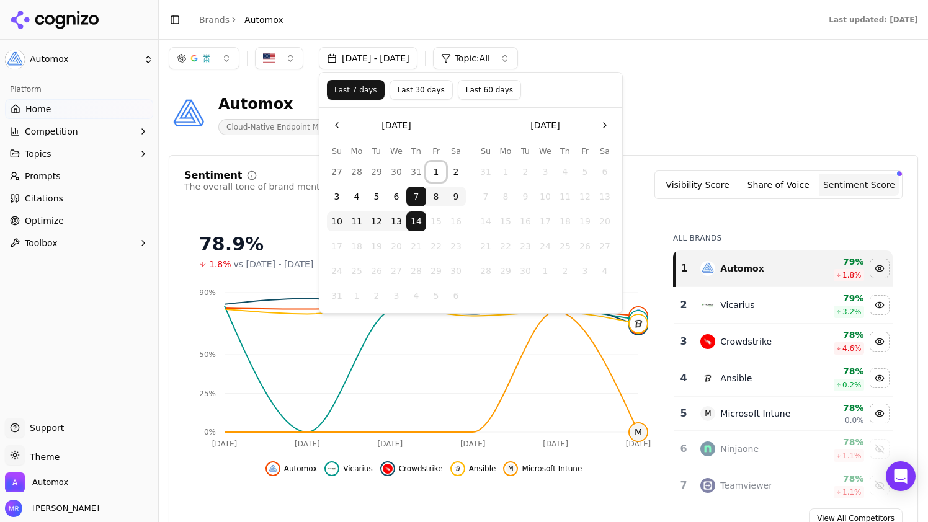
click at [437, 174] on button "1" at bounding box center [436, 172] width 20 height 20
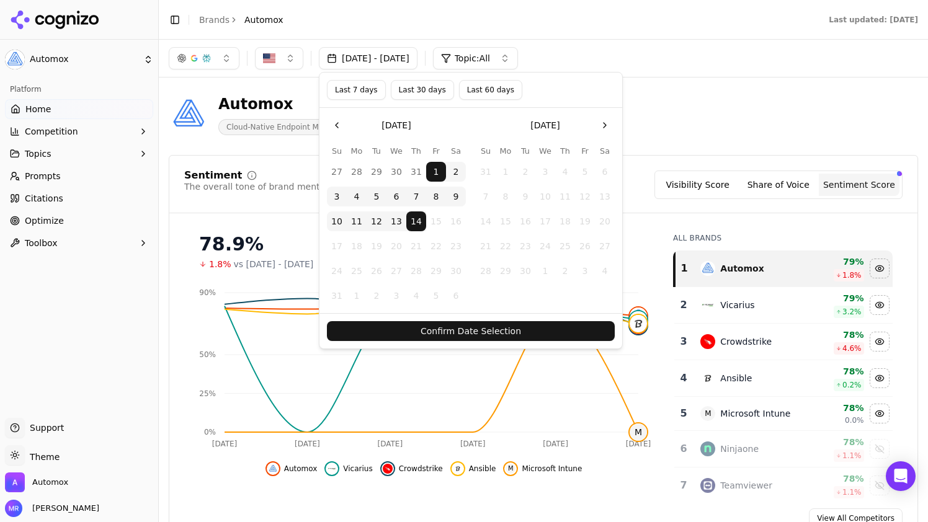
click at [493, 338] on button "Confirm Date Selection" at bounding box center [471, 331] width 288 height 20
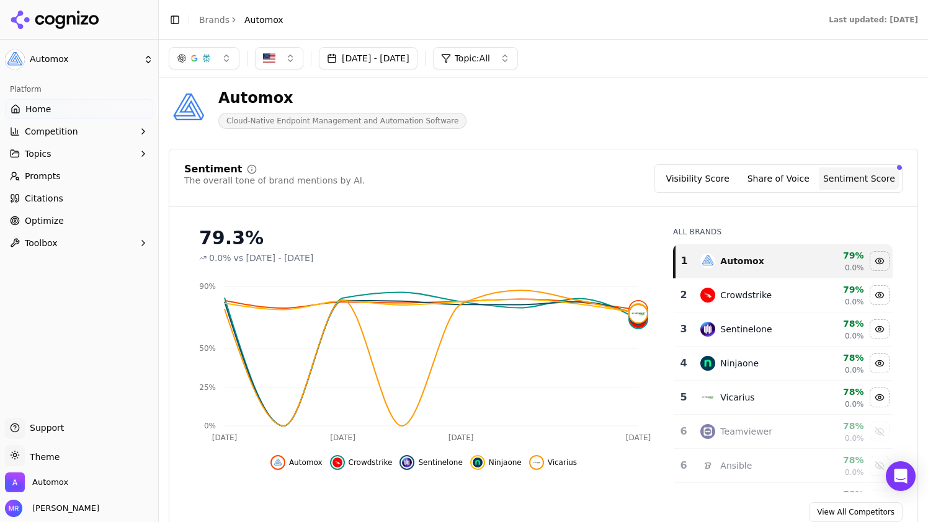
scroll to position [0, 0]
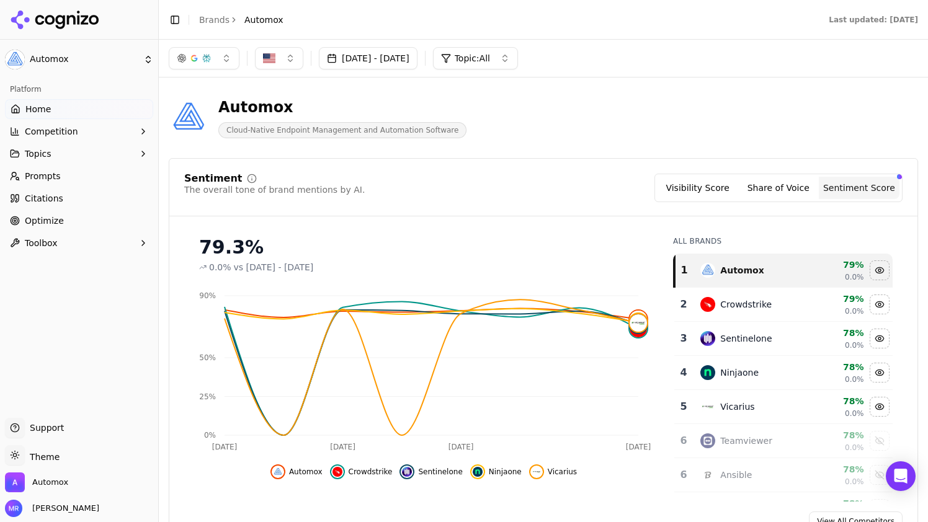
click at [771, 202] on div "Visibility Score Share of Voice Sentiment Score" at bounding box center [779, 188] width 248 height 29
click at [774, 184] on button "Share of Voice" at bounding box center [778, 188] width 81 height 22
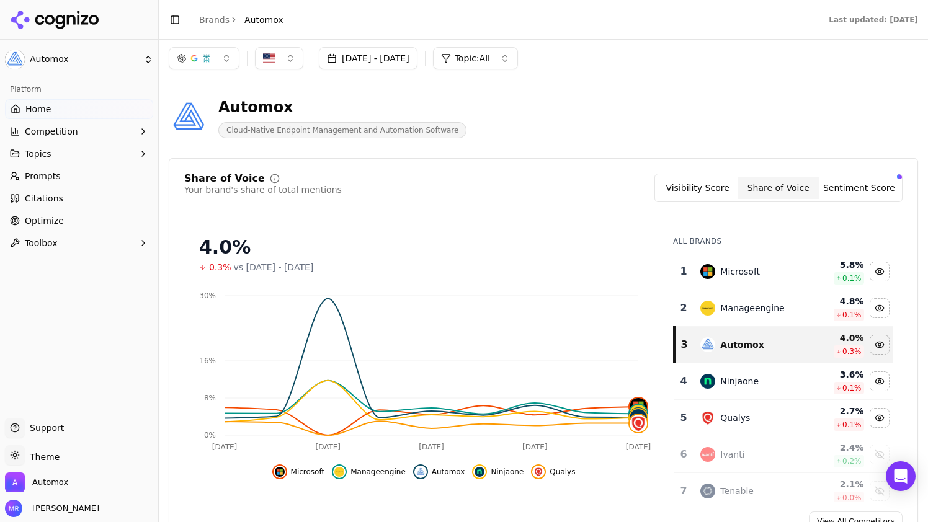
click at [689, 187] on button "Visibility Score" at bounding box center [698, 188] width 81 height 22
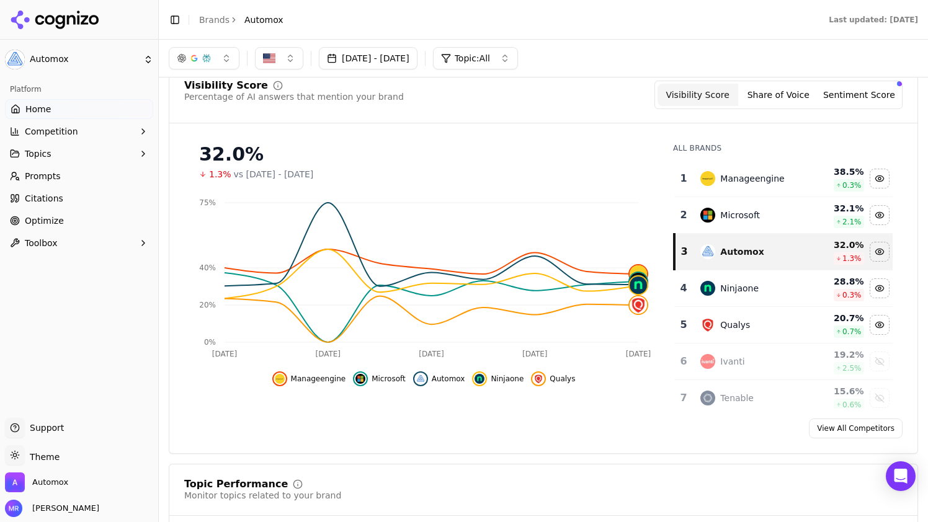
scroll to position [81, 0]
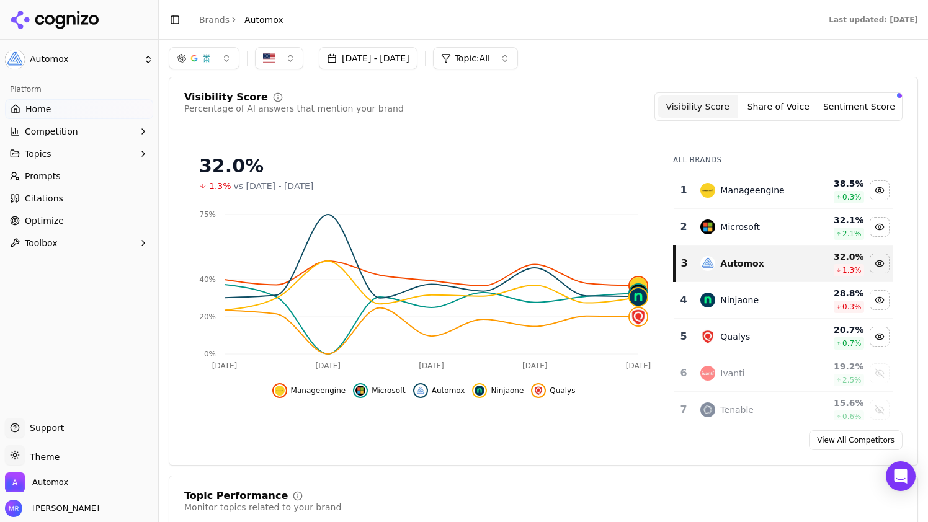
click at [390, 53] on button "[DATE] - [DATE]" at bounding box center [368, 58] width 99 height 22
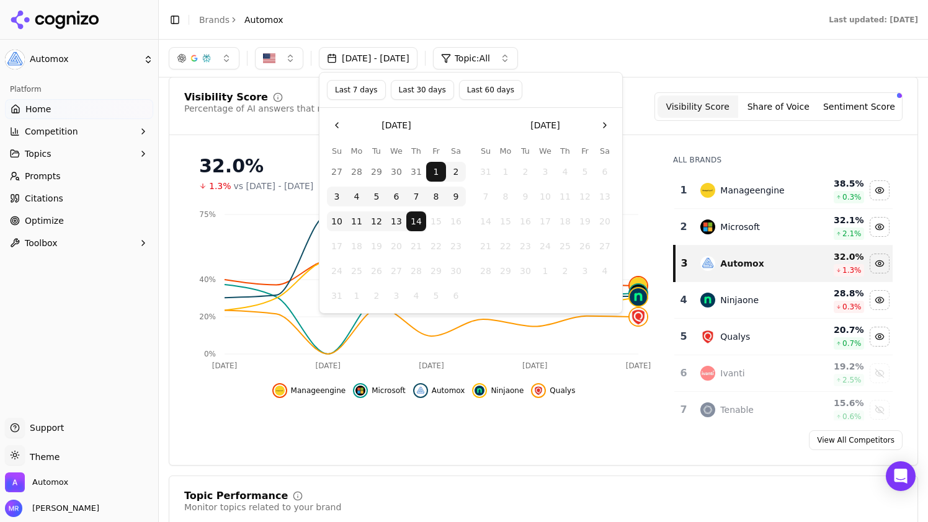
click at [405, 87] on button "Last 30 days" at bounding box center [422, 90] width 63 height 20
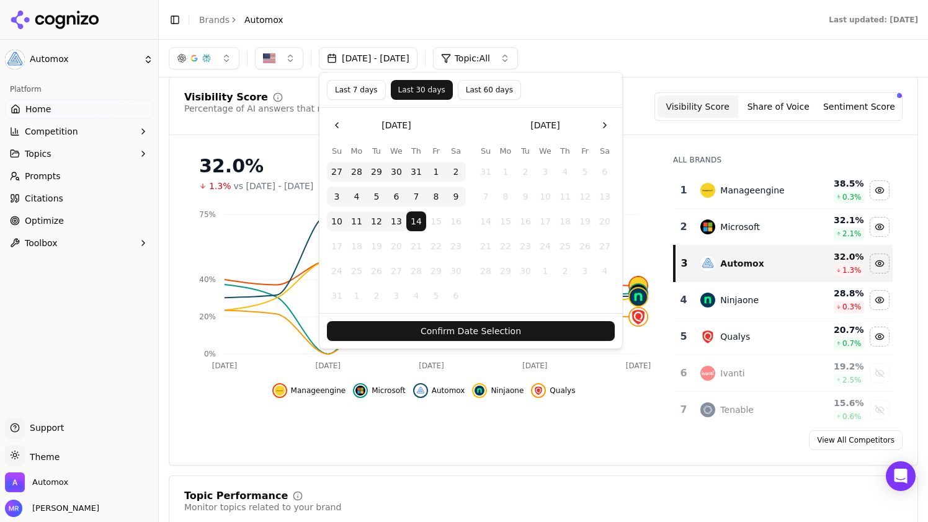
click at [463, 330] on button "Confirm Date Selection" at bounding box center [471, 331] width 288 height 20
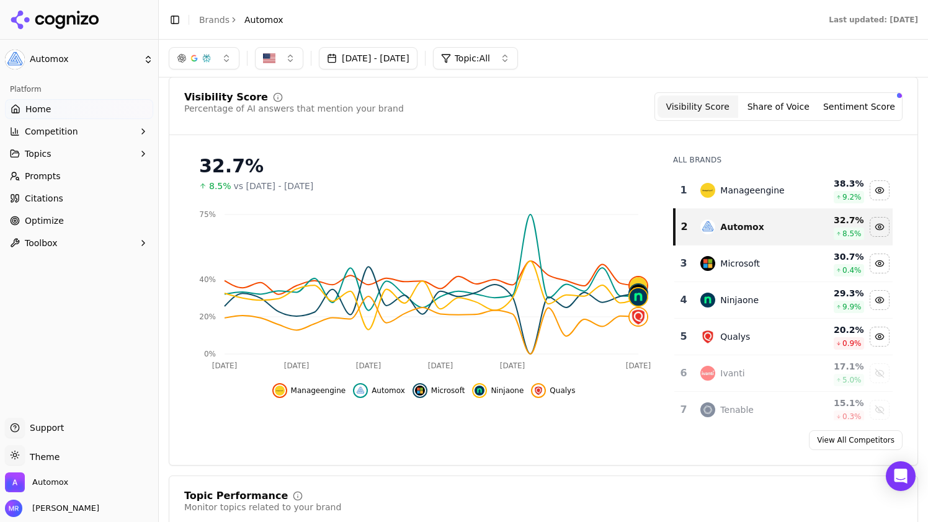
click at [59, 181] on link "Prompts" at bounding box center [79, 176] width 148 height 20
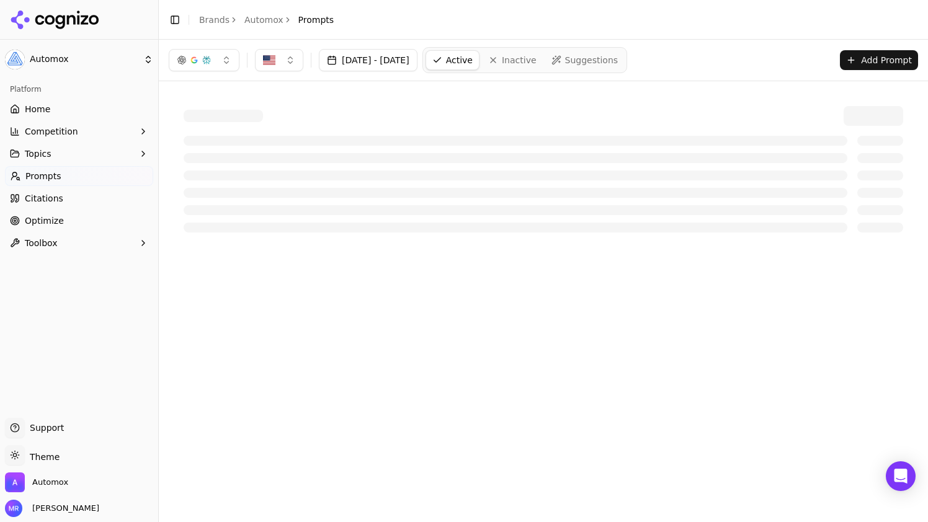
click at [871, 60] on button "Add Prompt" at bounding box center [879, 60] width 78 height 20
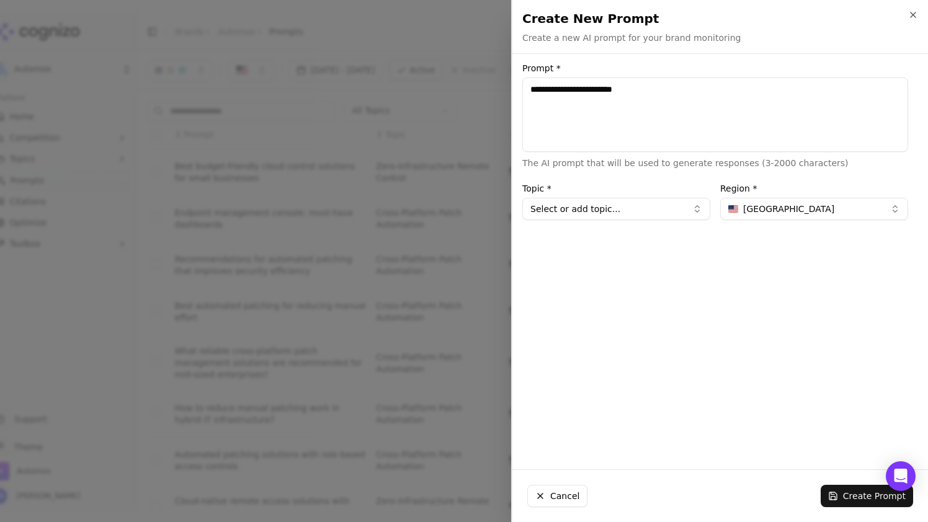
click at [534, 89] on textarea "**********" at bounding box center [715, 115] width 386 height 74
type textarea "**********"
click at [576, 205] on button "Select or add topic..." at bounding box center [616, 209] width 188 height 22
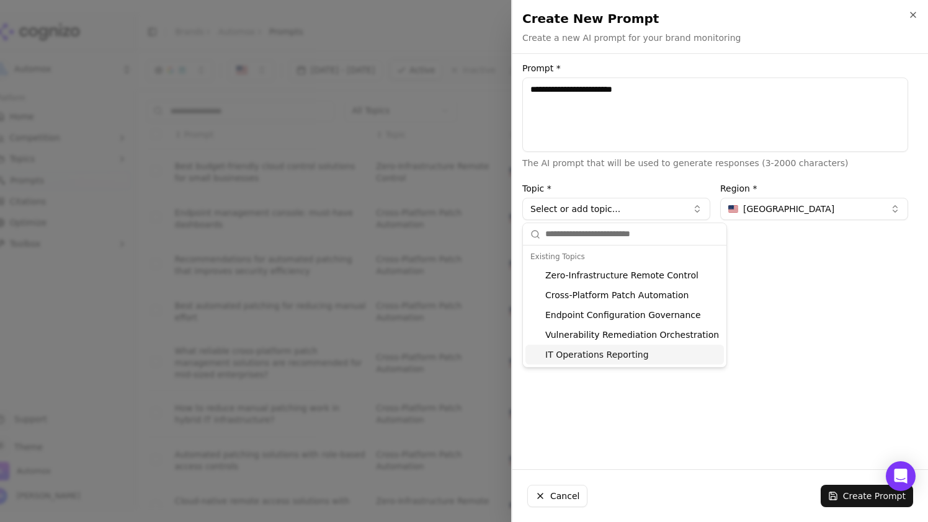
click at [612, 352] on div "IT Operations Reporting" at bounding box center [625, 355] width 199 height 20
type input "**********"
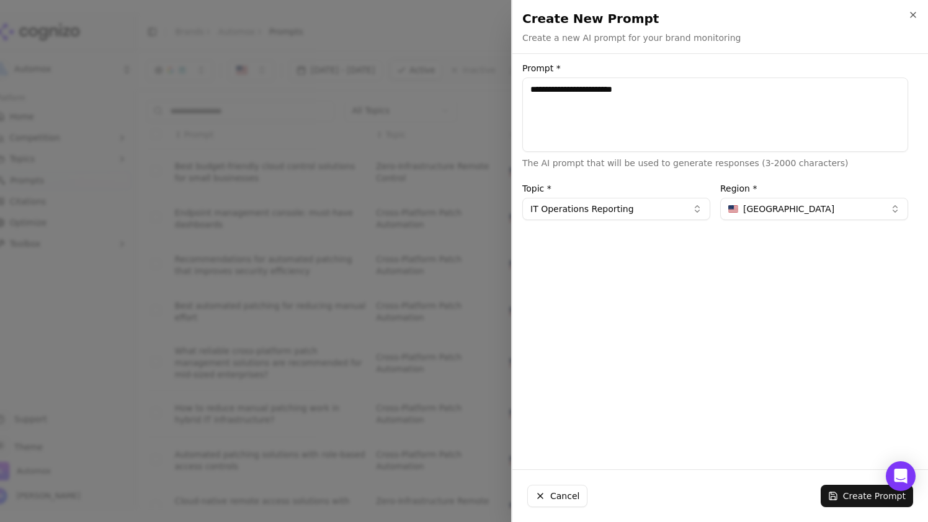
click at [851, 494] on button "Create Prompt" at bounding box center [867, 496] width 92 height 22
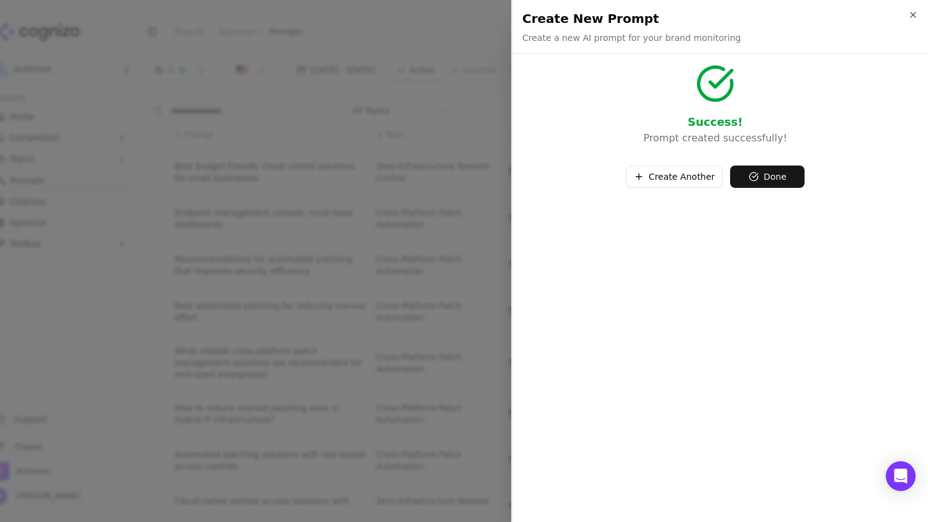
click at [671, 179] on button "Create Another" at bounding box center [674, 177] width 97 height 22
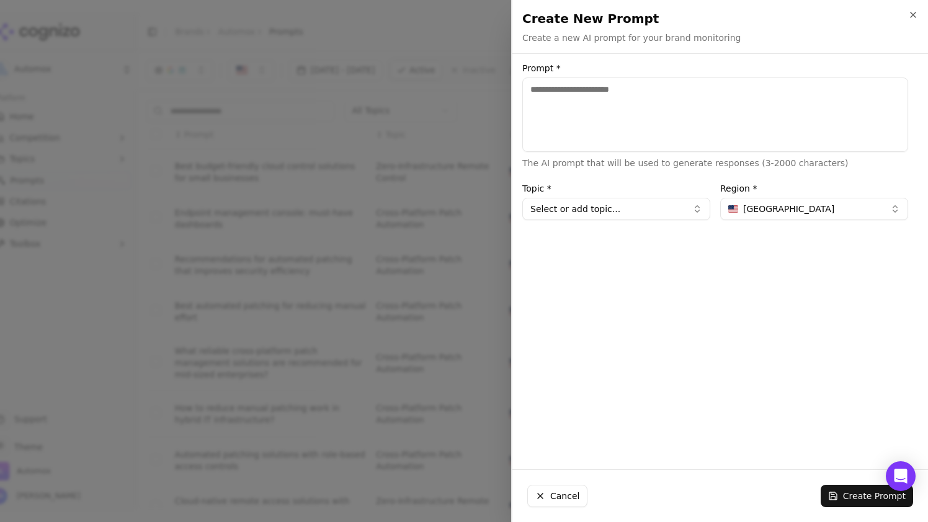
click at [583, 119] on textarea "Prompt *" at bounding box center [715, 115] width 386 height 74
paste textarea "**********"
click at [535, 89] on textarea "**********" at bounding box center [715, 115] width 386 height 74
type textarea "**********"
click at [599, 208] on button "Select or add topic..." at bounding box center [616, 209] width 188 height 22
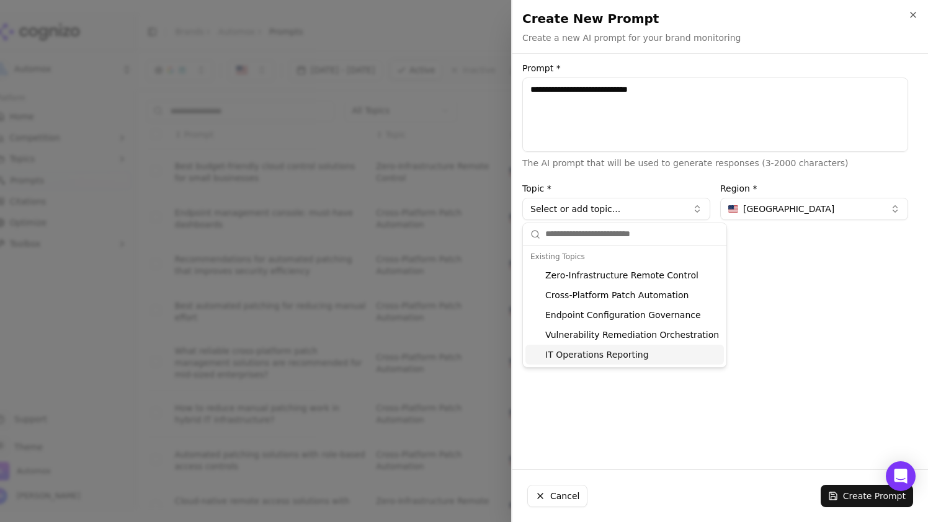
click at [615, 360] on div "IT Operations Reporting" at bounding box center [625, 355] width 199 height 20
type input "**********"
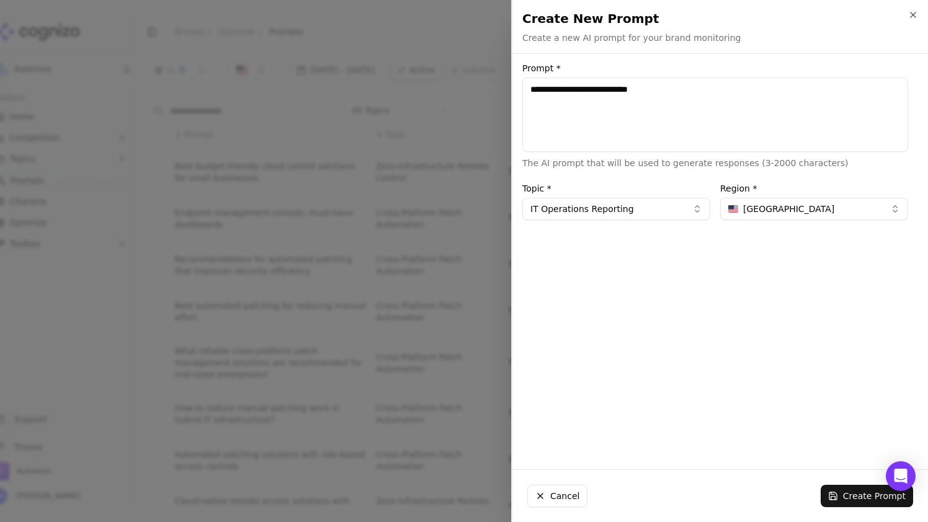
click at [875, 491] on button "Create Prompt" at bounding box center [867, 496] width 92 height 22
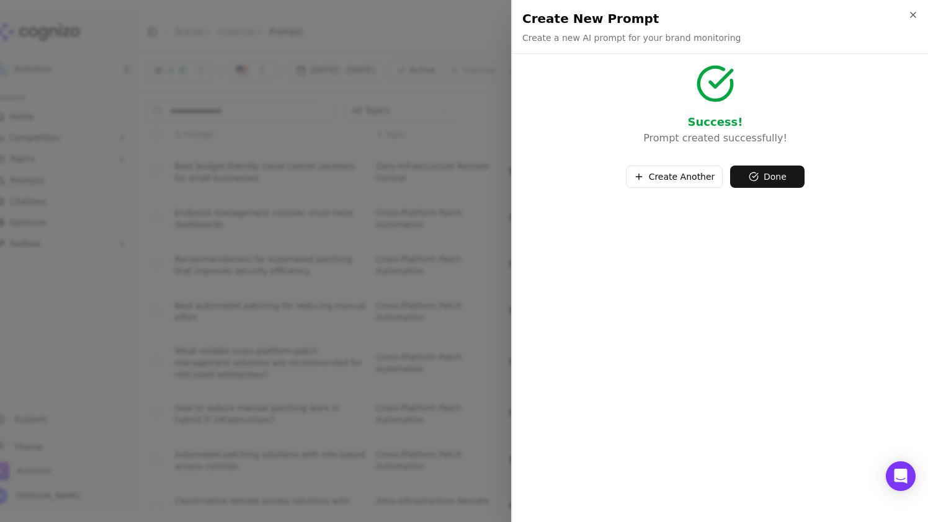
click at [768, 174] on button "Done" at bounding box center [767, 177] width 74 height 22
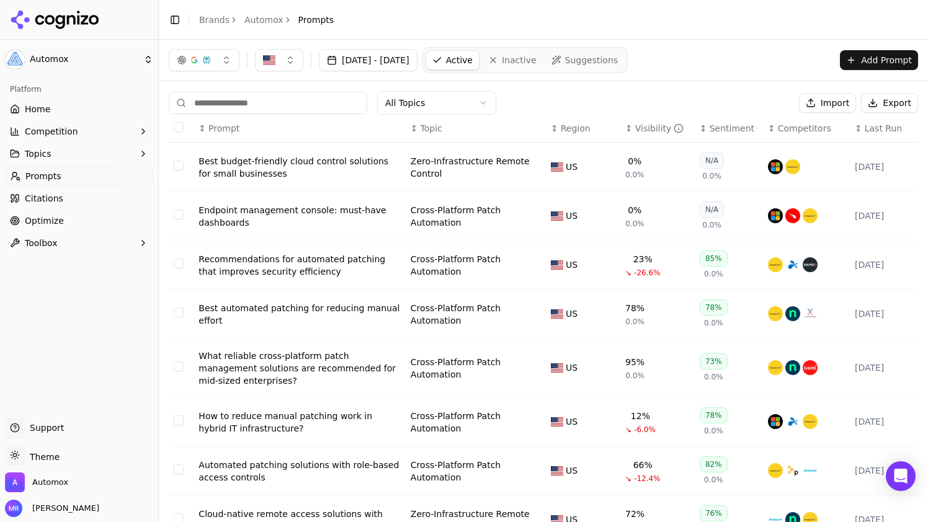
click at [888, 57] on button "Add Prompt" at bounding box center [879, 60] width 78 height 20
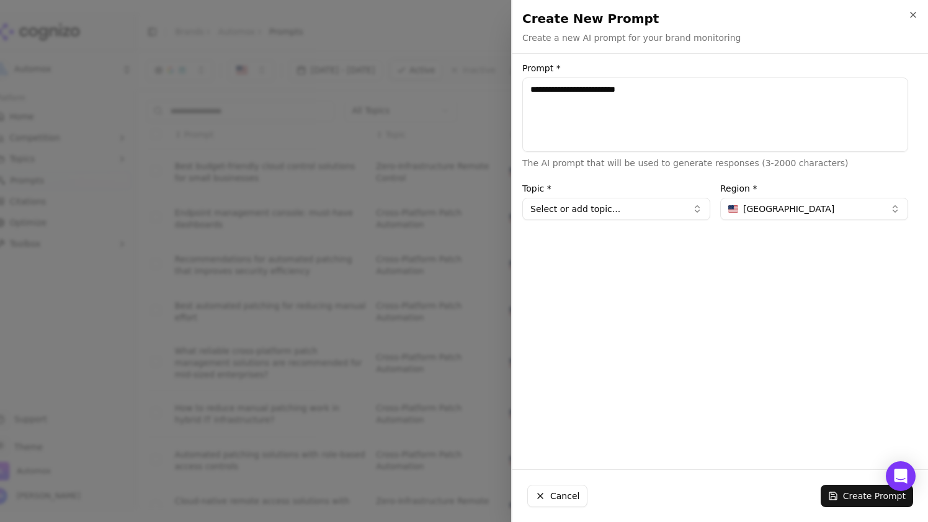
click at [534, 90] on textarea "**********" at bounding box center [715, 115] width 386 height 74
type textarea "**********"
click at [634, 205] on button "Select or add topic..." at bounding box center [616, 209] width 188 height 22
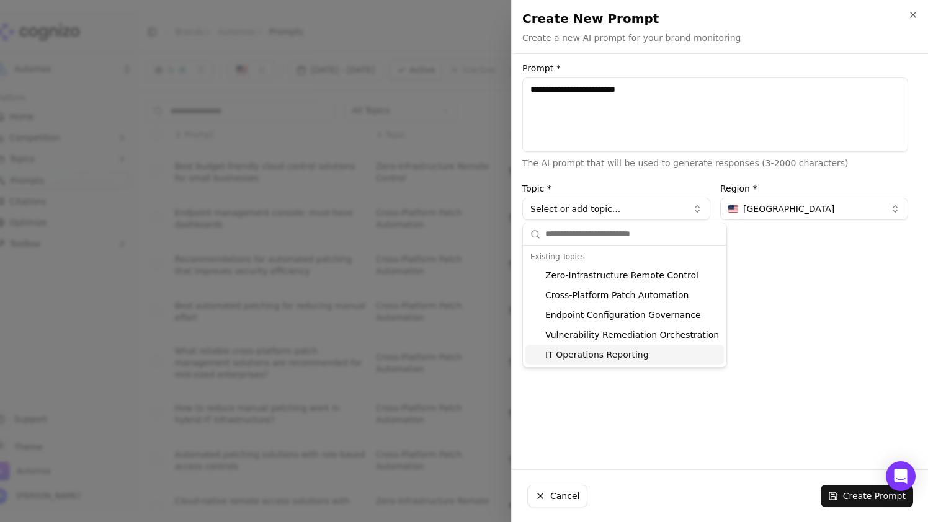
click at [617, 362] on div "IT Operations Reporting" at bounding box center [625, 355] width 199 height 20
type input "**********"
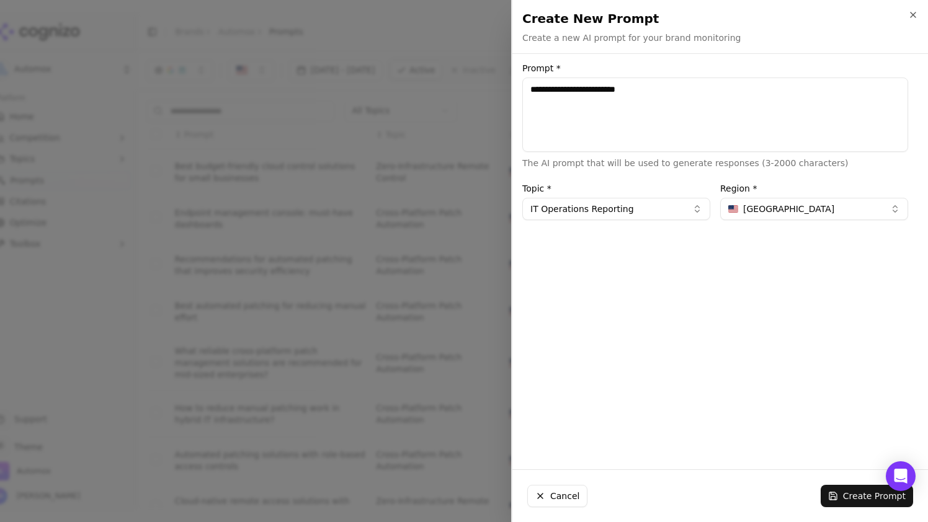
click at [844, 496] on button "Create Prompt" at bounding box center [867, 496] width 92 height 22
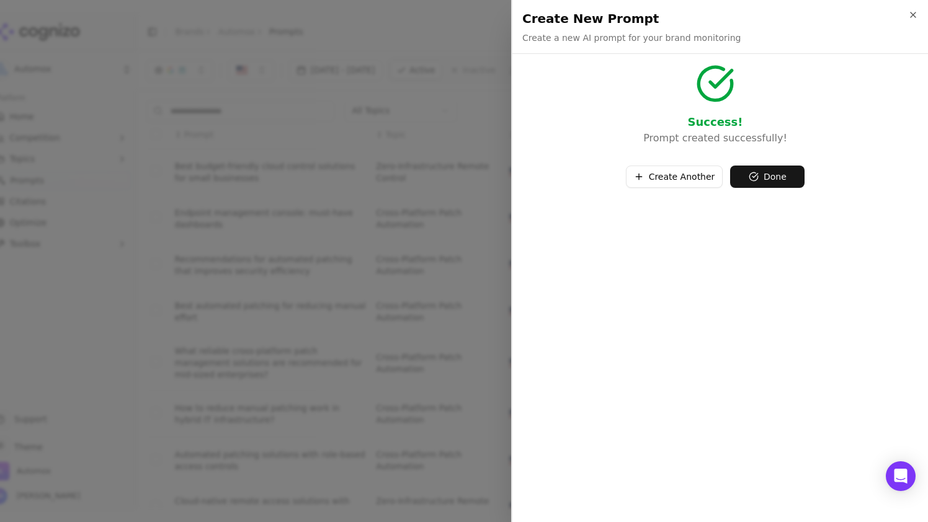
click at [774, 179] on button "Done" at bounding box center [767, 177] width 74 height 22
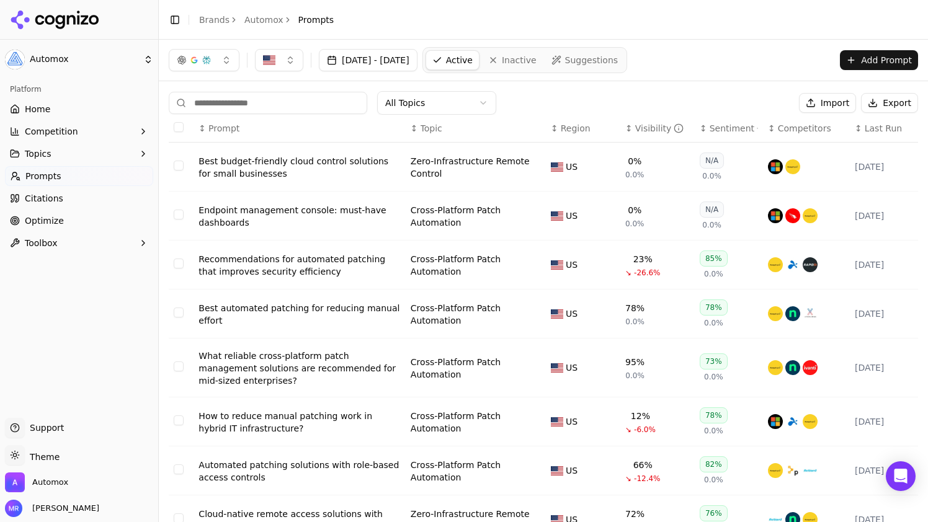
click at [325, 425] on div "How to reduce manual patching work in hybrid IT infrastructure?" at bounding box center [300, 422] width 202 height 25
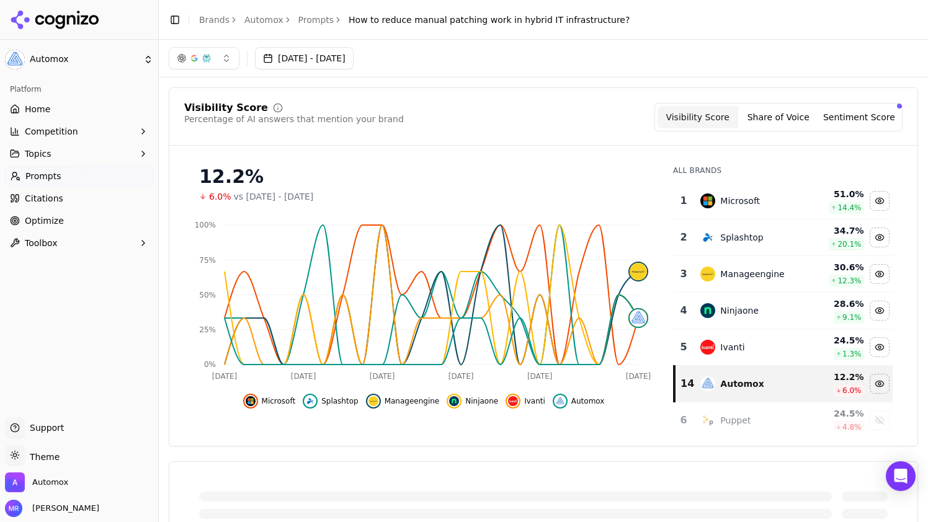
click at [302, 20] on link "Prompts" at bounding box center [316, 20] width 36 height 12
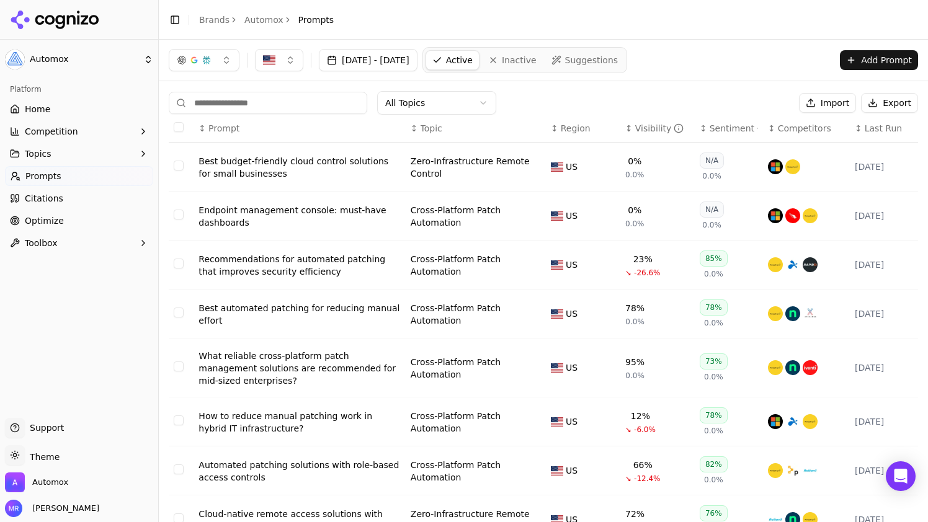
click at [622, 69] on link "Suggestions" at bounding box center [584, 60] width 79 height 20
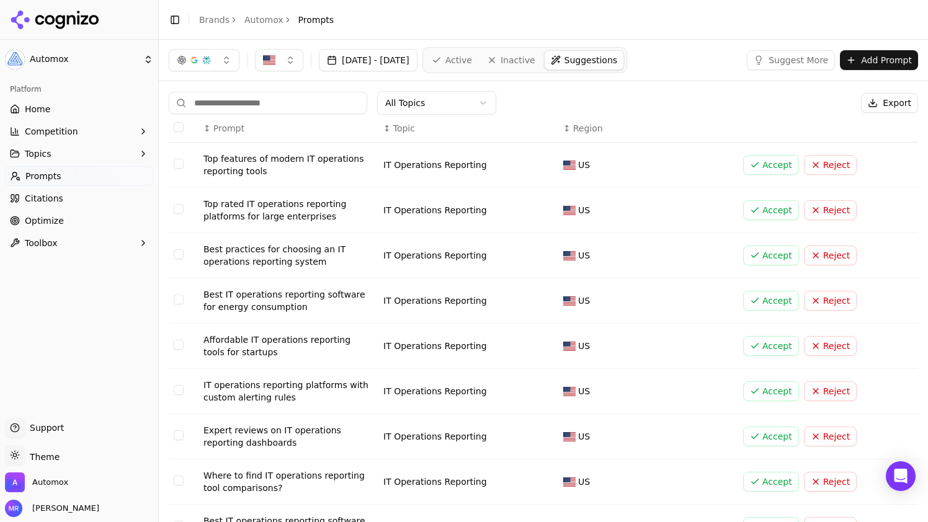
click at [436, 109] on html "Automox Platform Home Competition Topics Prompts Citations Optimize Toolbox Sup…" at bounding box center [464, 261] width 928 height 522
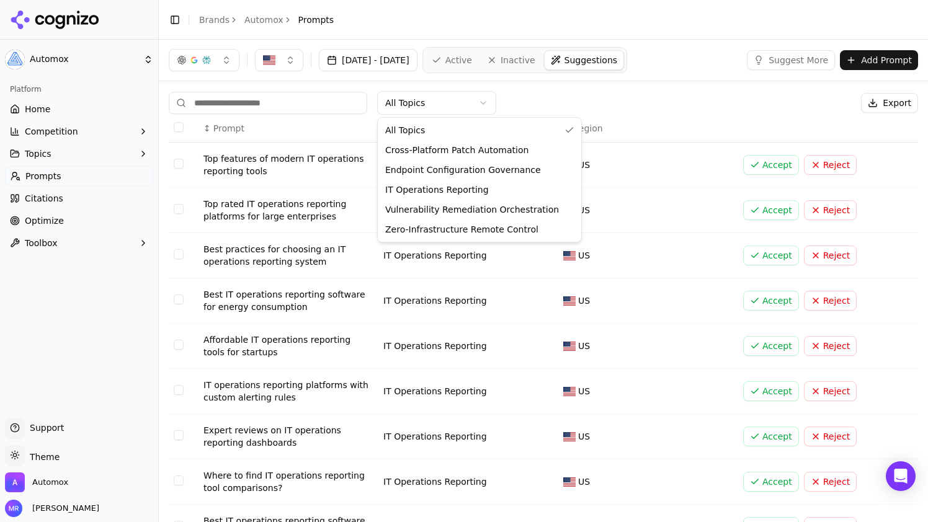
click at [538, 92] on html "Automox Platform Home Competition Topics Prompts Citations Optimize Toolbox Sup…" at bounding box center [464, 261] width 928 height 522
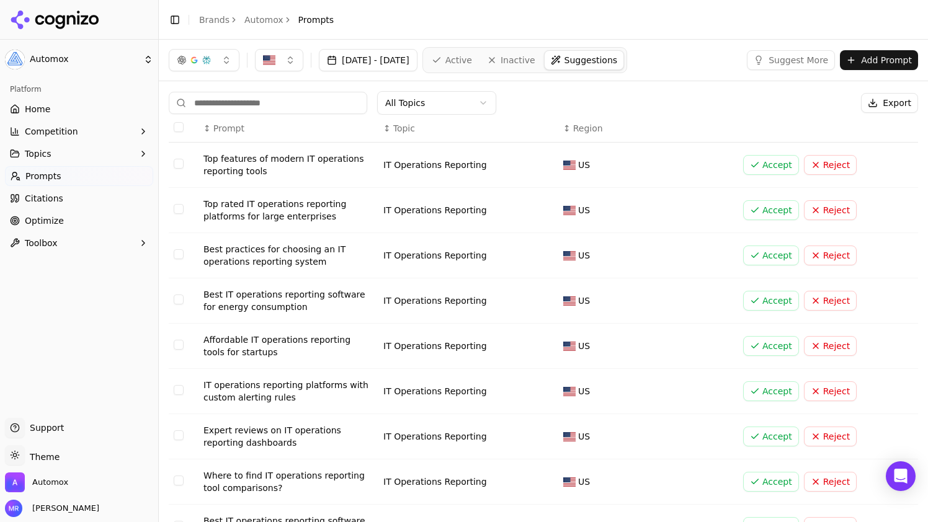
click at [179, 167] on button "Select row 1" at bounding box center [179, 164] width 10 height 10
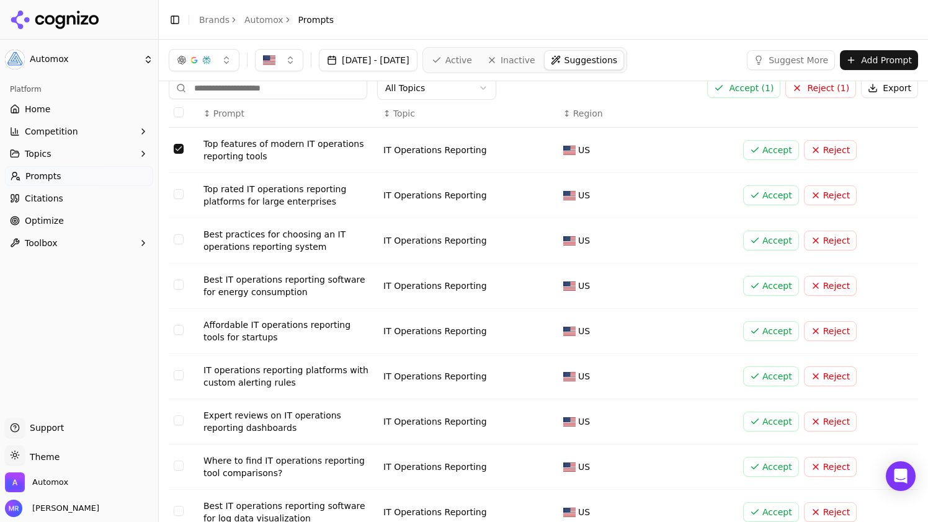
click at [176, 146] on button "Select row 1" at bounding box center [179, 149] width 10 height 10
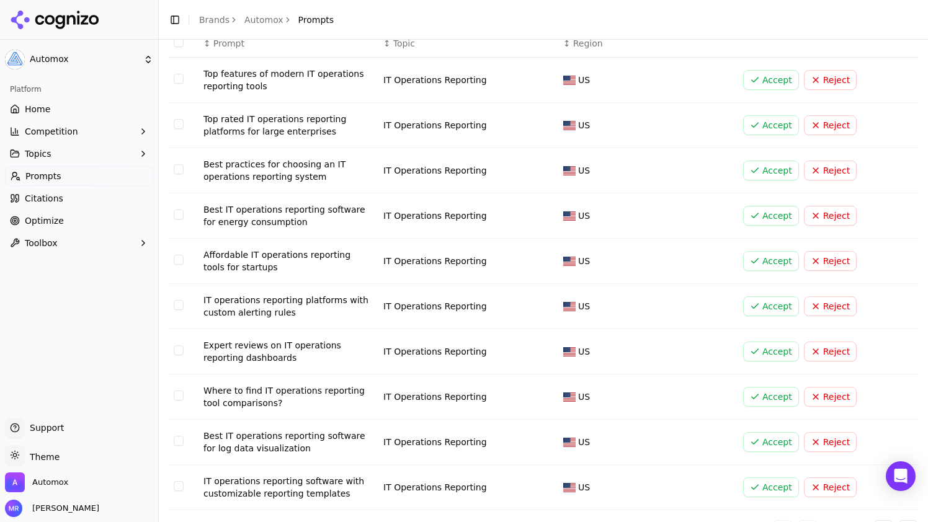
scroll to position [113, 0]
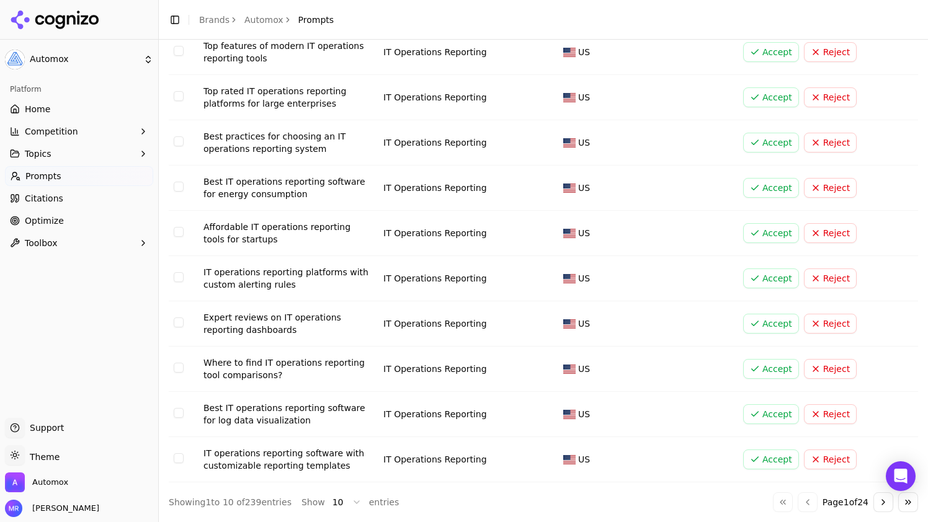
click at [880, 500] on button "Go to next page" at bounding box center [884, 503] width 20 height 20
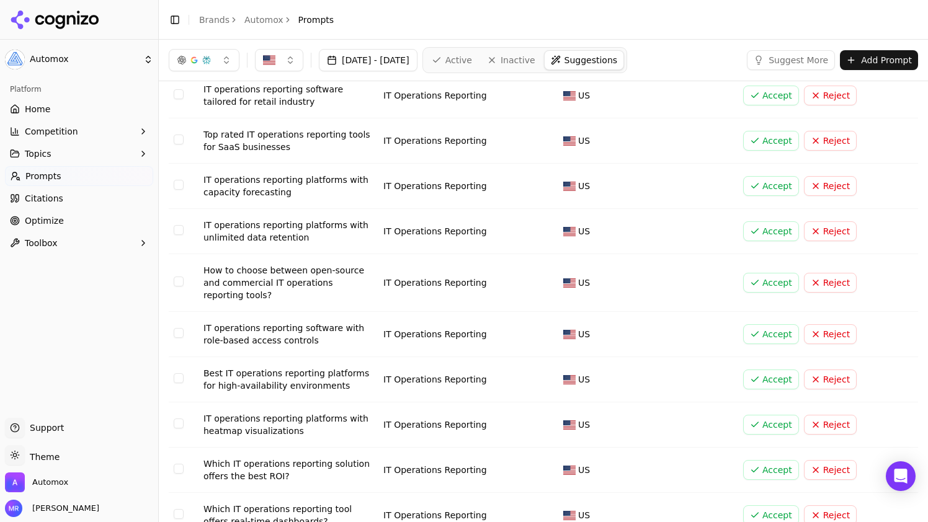
scroll to position [72, 0]
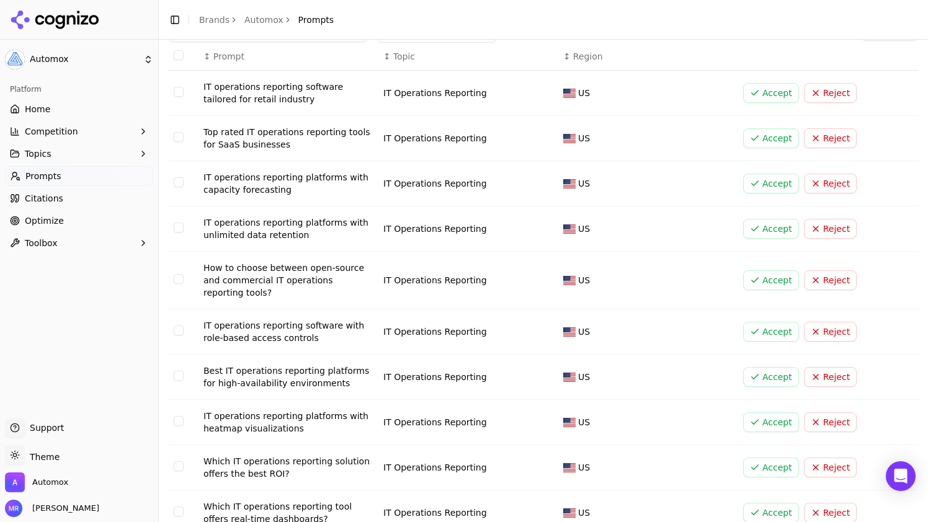
click at [180, 332] on button "Select row 16" at bounding box center [179, 331] width 10 height 10
click at [760, 325] on button "Accept" at bounding box center [771, 332] width 56 height 20
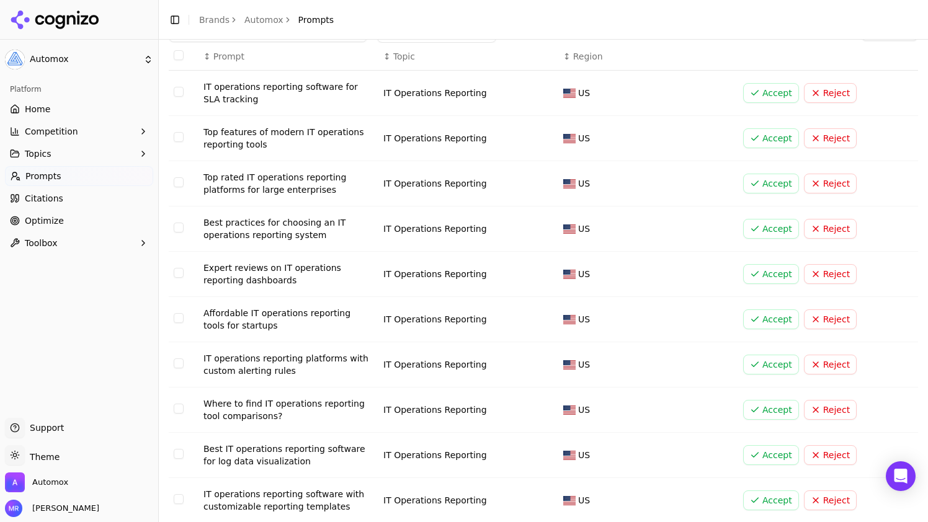
scroll to position [113, 0]
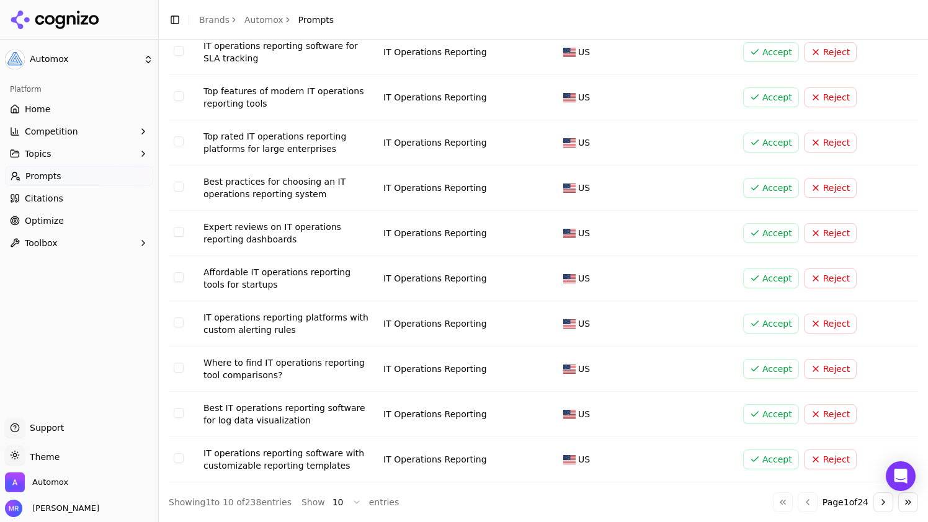
click at [876, 504] on button "Go to next page" at bounding box center [884, 503] width 20 height 20
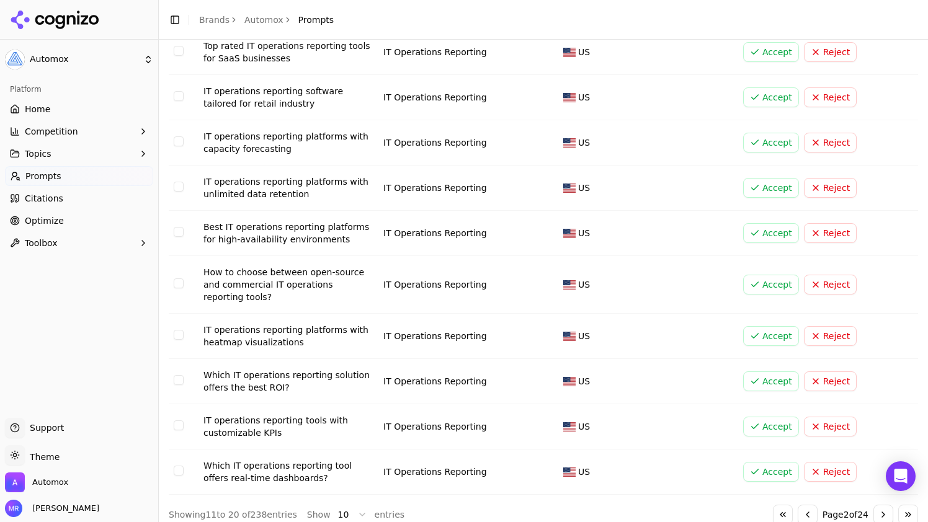
click at [177, 468] on button "Select row 20" at bounding box center [179, 471] width 10 height 10
click at [181, 372] on td "Data table" at bounding box center [184, 381] width 30 height 45
click at [177, 379] on button "Select row 18" at bounding box center [179, 380] width 10 height 10
click at [775, 378] on button "Accept" at bounding box center [771, 382] width 56 height 20
click at [774, 468] on button "Accept" at bounding box center [771, 472] width 56 height 20
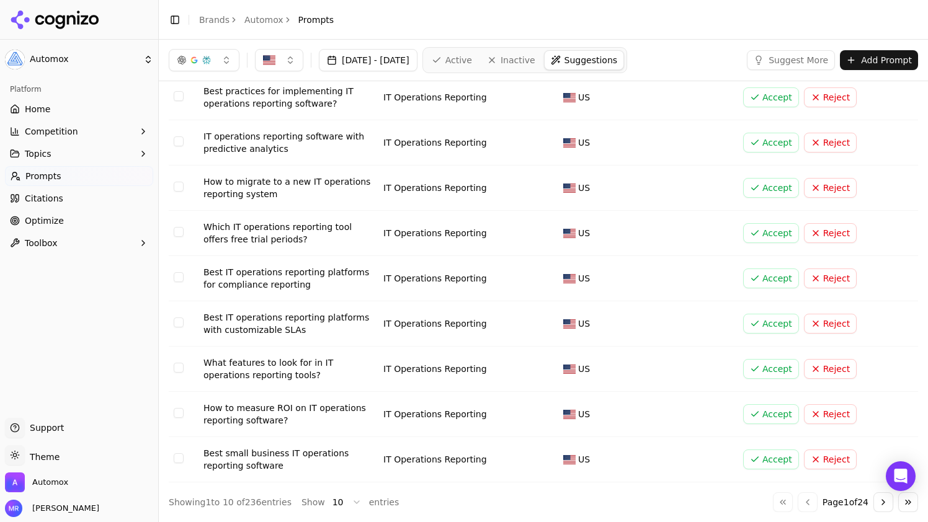
scroll to position [0, 0]
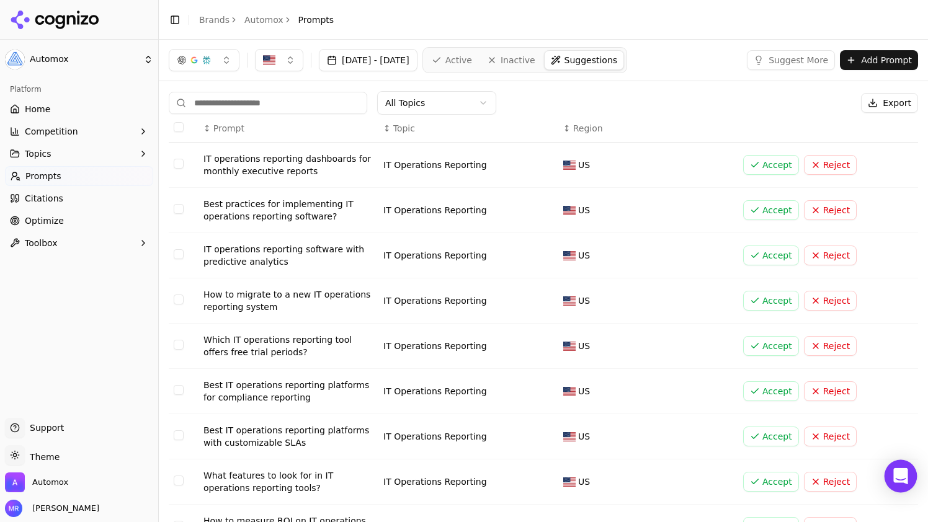
click at [903, 476] on icon "Open Intercom Messenger" at bounding box center [900, 476] width 14 height 16
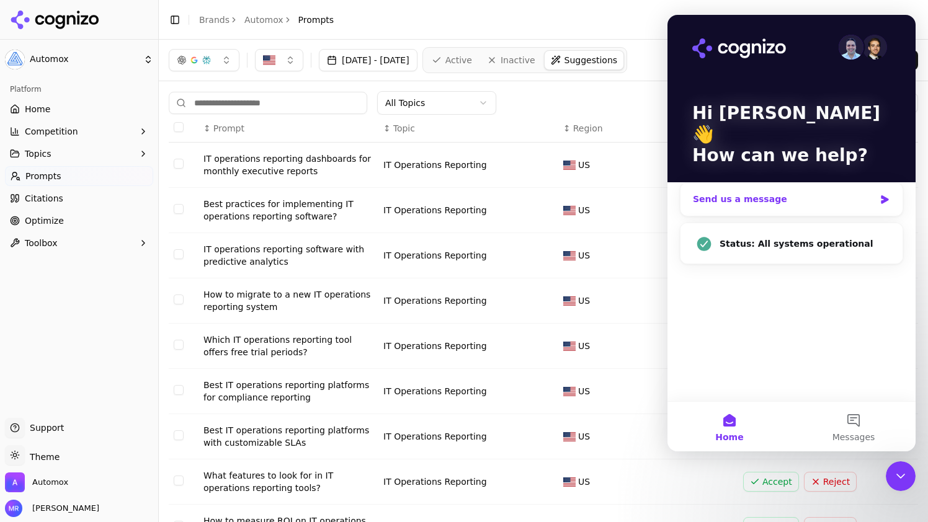
click at [785, 193] on div "Send us a message" at bounding box center [784, 199] width 182 height 13
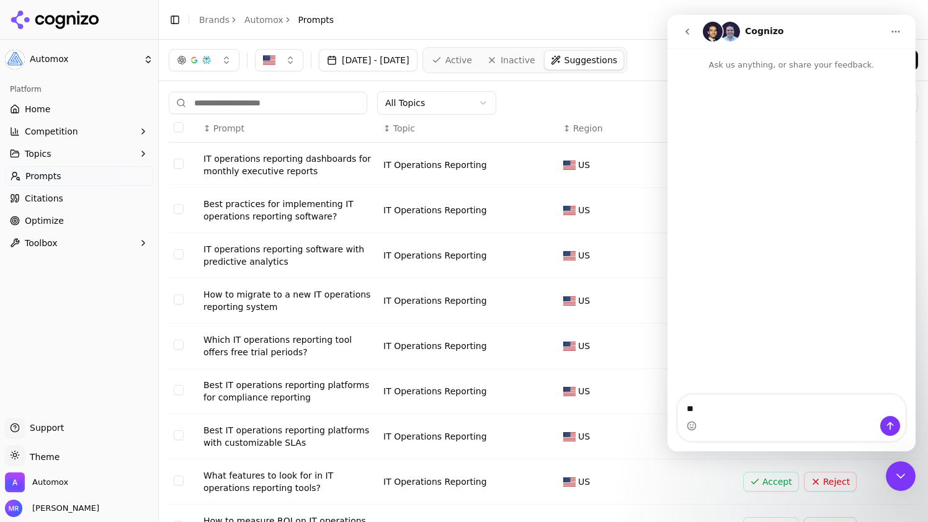
type textarea "*"
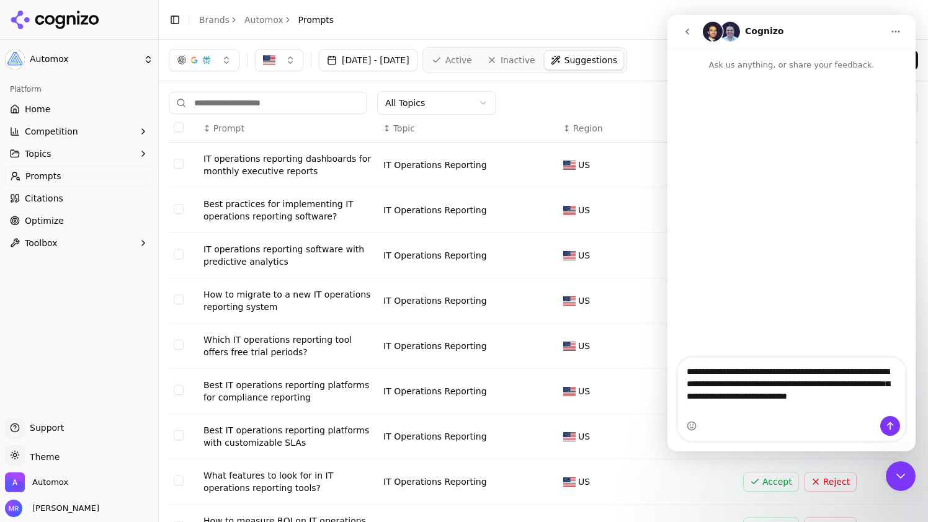
click at [482, 97] on html "Automox Platform Home Competition Topics Prompts Citations Optimize Toolbox Sup…" at bounding box center [464, 261] width 928 height 522
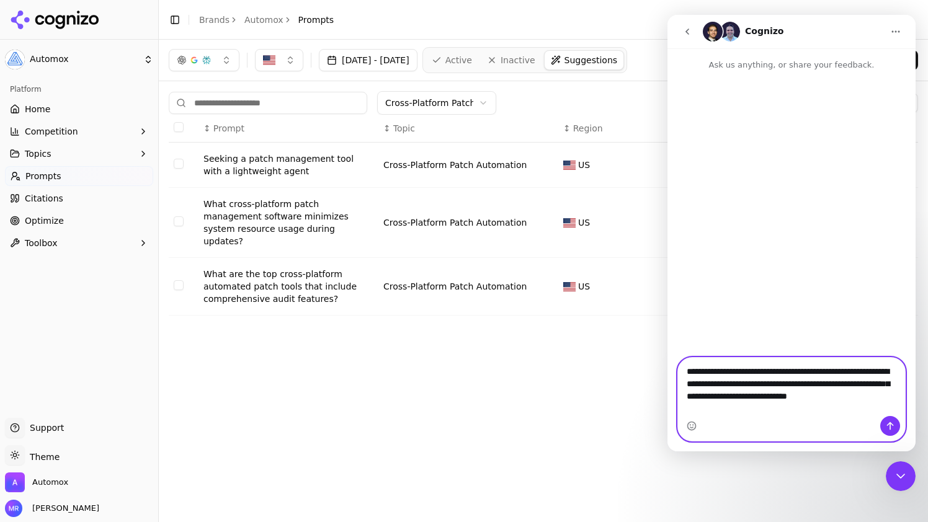
click at [777, 409] on textarea "**********" at bounding box center [791, 387] width 227 height 58
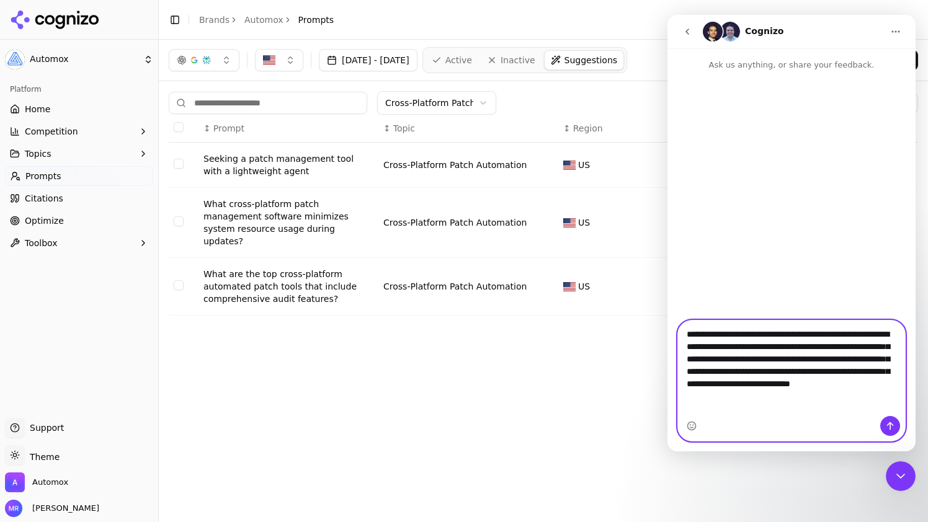
type textarea "**********"
click at [886, 424] on icon "Send a message…" at bounding box center [890, 426] width 10 height 10
